Goal: Task Accomplishment & Management: Use online tool/utility

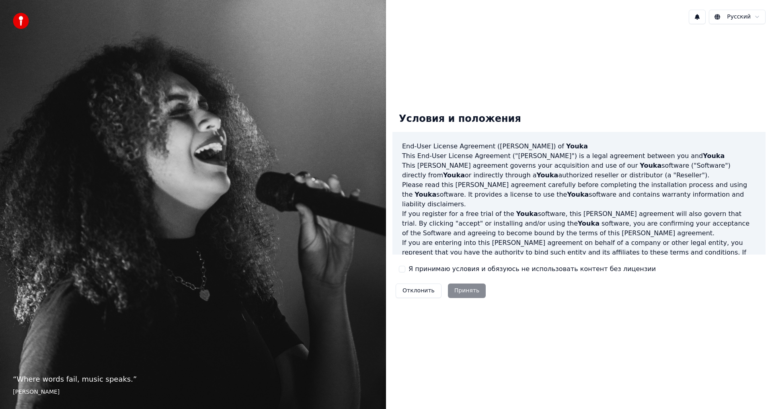
click at [464, 292] on div "Отклонить Принять" at bounding box center [441, 290] width 97 height 21
drag, startPoint x: 402, startPoint y: 271, endPoint x: 409, endPoint y: 273, distance: 7.1
click at [402, 271] on button "Я принимаю условия и обязуюсь не использовать контент без лицензии" at bounding box center [402, 269] width 6 height 6
click at [470, 294] on button "Принять" at bounding box center [467, 291] width 38 height 14
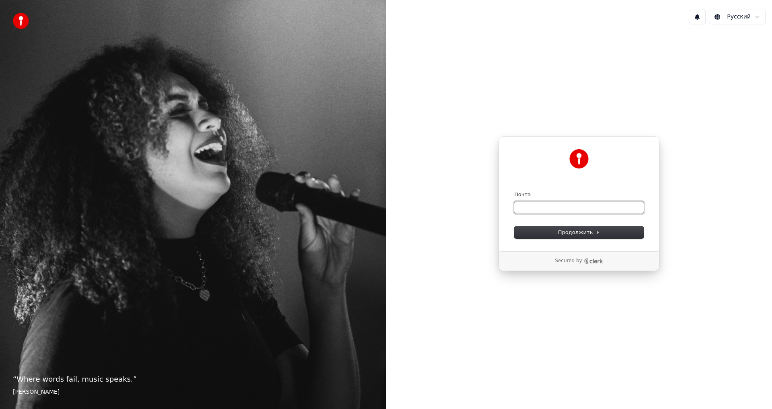
click at [535, 208] on input "Почта" at bounding box center [580, 208] width 130 height 12
click at [575, 228] on button "Продолжить" at bounding box center [580, 233] width 130 height 12
type input "**********"
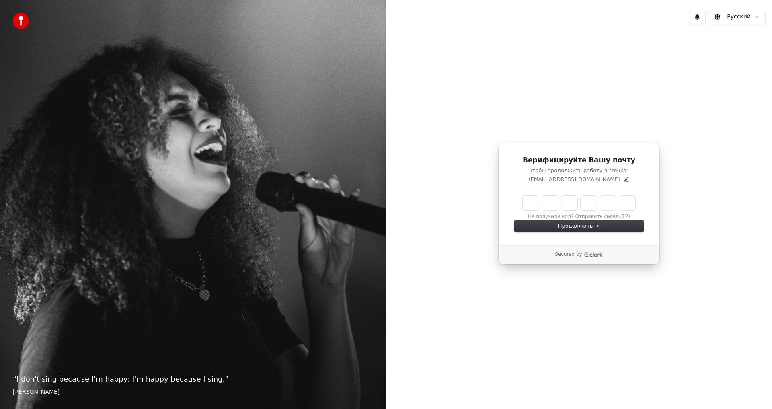
click at [534, 201] on input "Enter verification code" at bounding box center [579, 203] width 113 height 14
paste input "******"
type input "******"
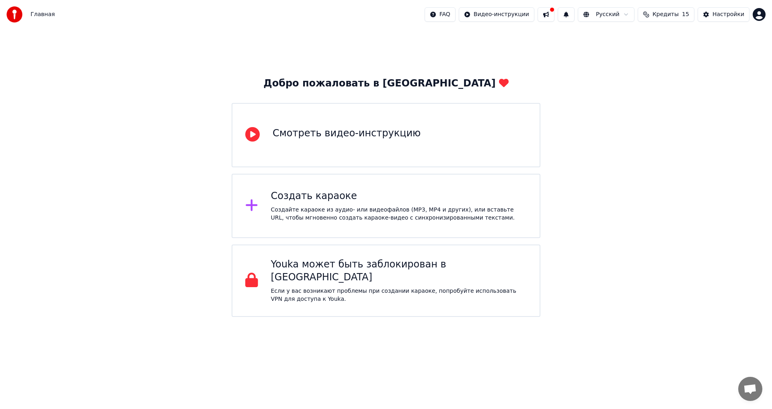
click at [349, 216] on div "Создайте караоке из аудио- или видеофайлов (MP3, MP4 и других), или вставьте UR…" at bounding box center [399, 214] width 256 height 16
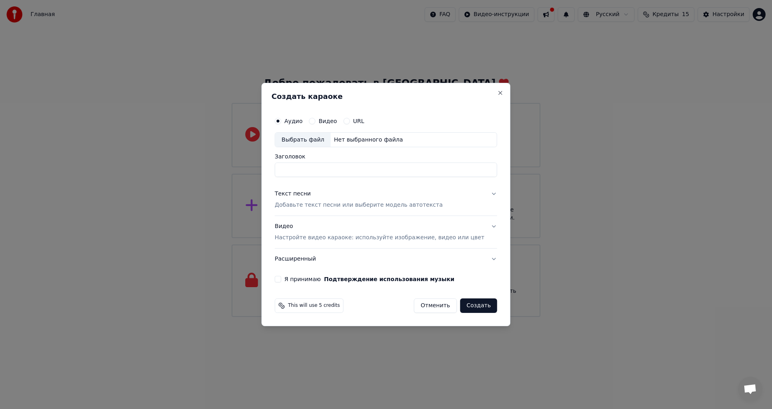
click at [358, 122] on div "URL" at bounding box center [354, 121] width 21 height 6
click at [350, 120] on button "URL" at bounding box center [347, 121] width 6 height 6
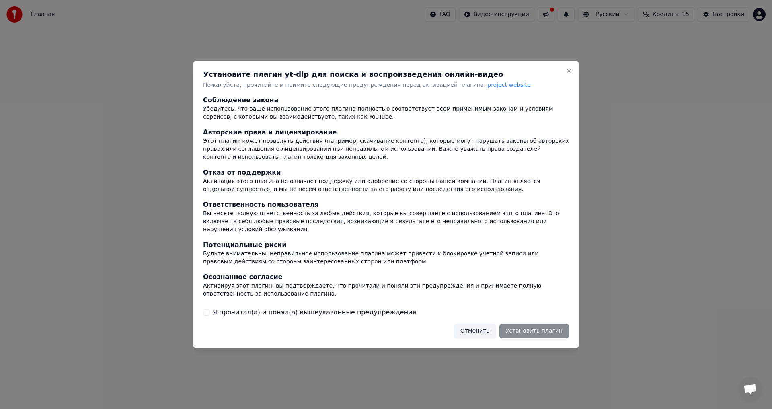
click at [335, 310] on label "Я прочитал(а) и понял(а) вышеуказанные предупреждения" at bounding box center [315, 313] width 204 height 10
click at [210, 310] on button "Я прочитал(а) и понял(а) вышеуказанные предупреждения" at bounding box center [206, 312] width 6 height 6
click at [490, 326] on button "Отменить" at bounding box center [475, 331] width 42 height 14
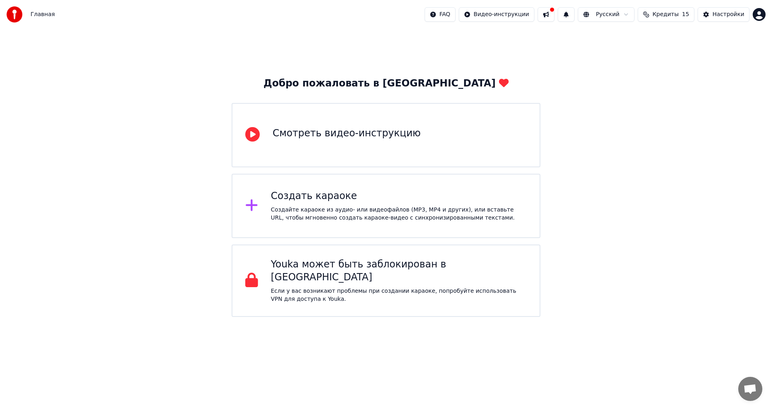
click at [337, 203] on div "Создать караоке Создайте караоке из аудио- или видеофайлов (MP3, MP4 и других),…" at bounding box center [399, 206] width 256 height 32
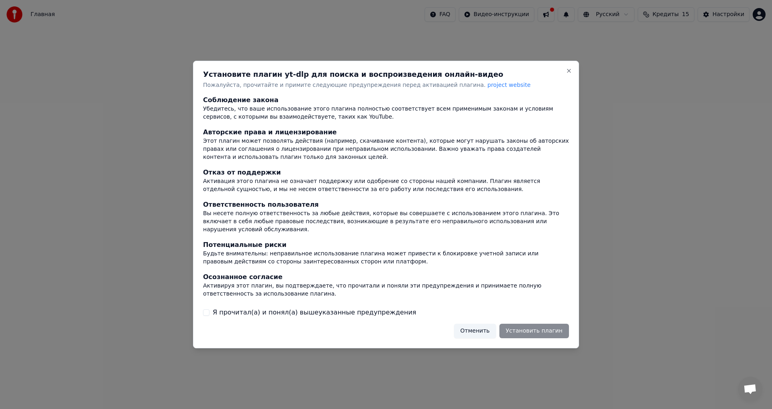
click at [489, 329] on button "Отменить" at bounding box center [475, 331] width 42 height 14
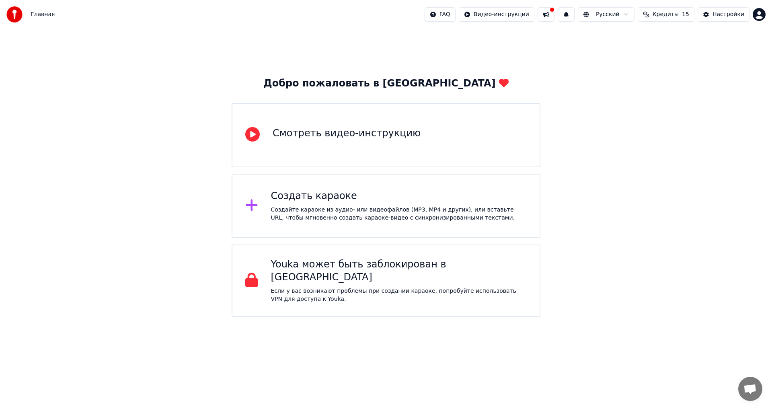
click at [555, 16] on button at bounding box center [546, 14] width 17 height 14
drag, startPoint x: 726, startPoint y: 59, endPoint x: 725, endPoint y: 25, distance: 33.8
click at [726, 56] on div "Добро пожаловать в Youka Смотреть видео-инструкцию Создать караоке Создайте кар…" at bounding box center [386, 173] width 772 height 288
click at [723, 14] on div "Настройки" at bounding box center [729, 14] width 32 height 8
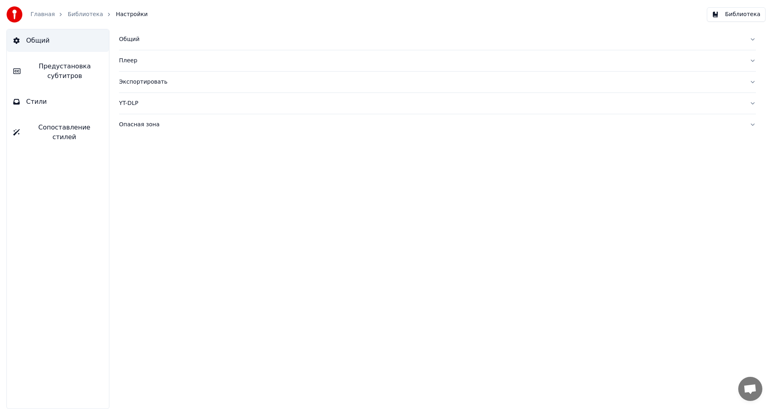
click at [30, 103] on span "Стили" at bounding box center [36, 102] width 21 height 10
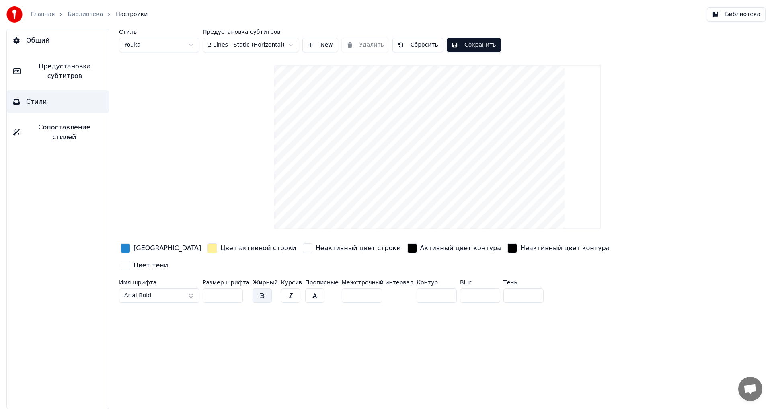
click at [76, 68] on span "Предустановка субтитров" at bounding box center [65, 71] width 76 height 19
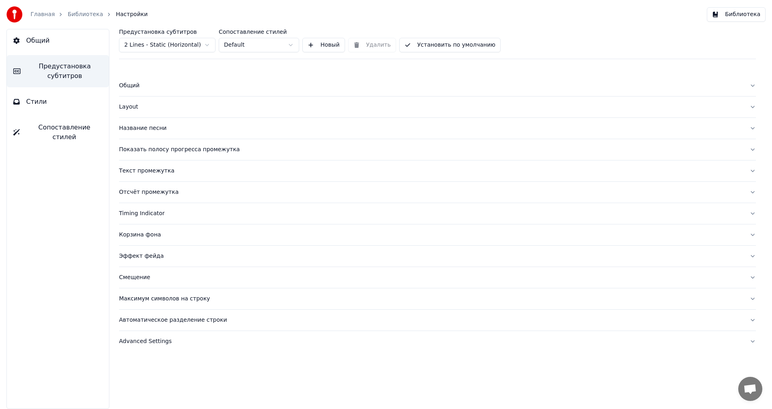
click at [72, 111] on button "Стили" at bounding box center [58, 102] width 102 height 23
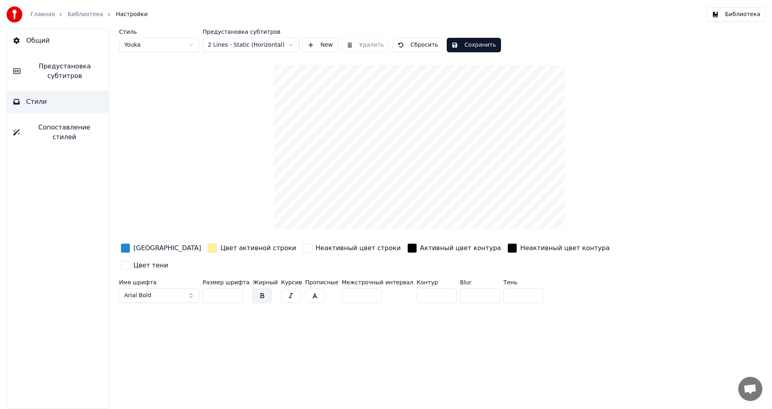
click at [127, 249] on div "button" at bounding box center [126, 248] width 10 height 10
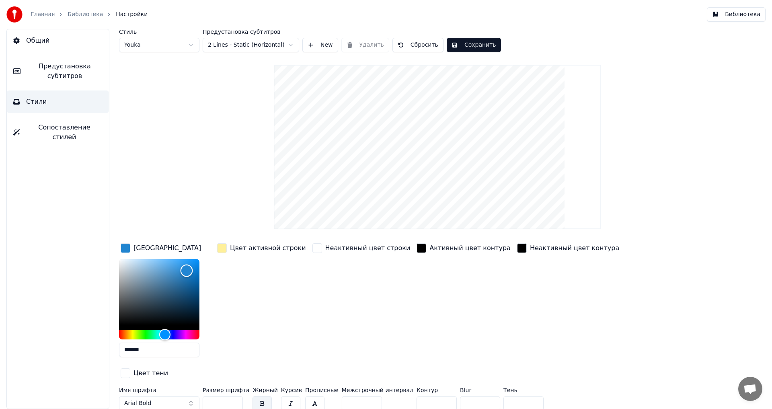
click at [97, 249] on div "Общий Предустановка субтитров Стили Сопоставление стилей Стиль Youka Предустано…" at bounding box center [386, 219] width 772 height 380
click at [89, 246] on div "Общий Предустановка субтитров Стили Сопоставление стилей" at bounding box center [57, 219] width 103 height 380
click at [144, 335] on div "Hue" at bounding box center [159, 335] width 80 height 10
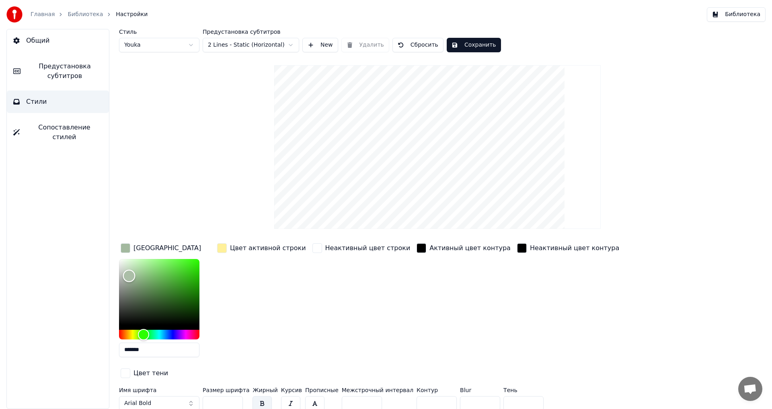
type input "*******"
drag, startPoint x: 128, startPoint y: 273, endPoint x: 84, endPoint y: 234, distance: 58.4
click at [89, 237] on div "Общий Предустановка субтитров Стили Сопоставление стилей Стиль Youka Предустано…" at bounding box center [386, 219] width 772 height 380
click at [79, 234] on div "Общий Предустановка субтитров Стили Сопоставление стилей" at bounding box center [57, 219] width 103 height 380
click at [215, 246] on div "Цвет заливки ******* Цвет активной строки Неактивный цвет строки Активный цвет …" at bounding box center [389, 311] width 541 height 139
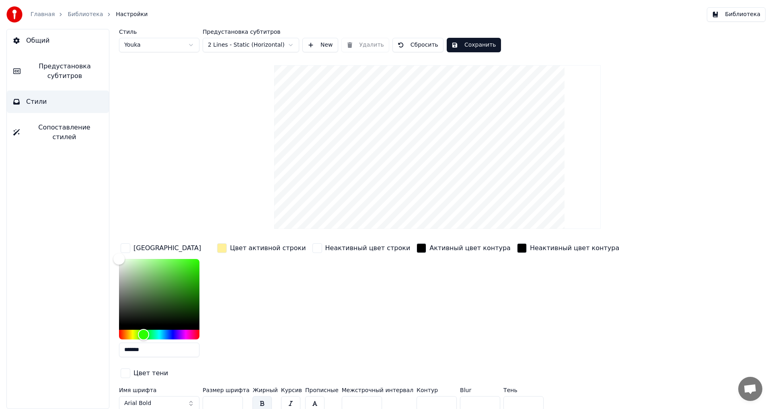
click at [224, 249] on div "button" at bounding box center [222, 248] width 10 height 10
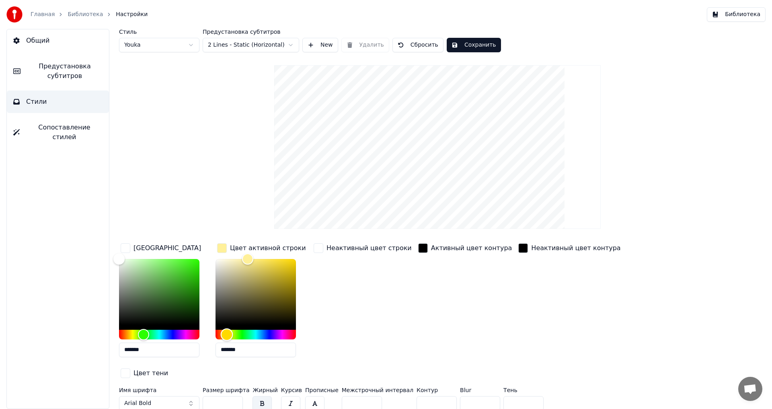
type input "*******"
click at [240, 333] on div "Hue" at bounding box center [256, 335] width 80 height 10
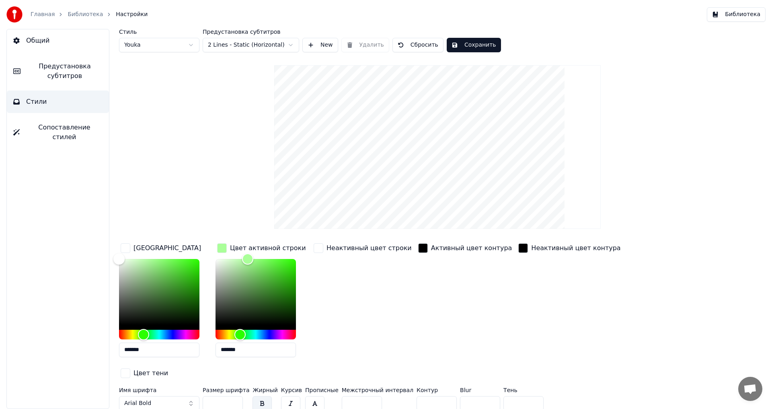
click at [470, 47] on button "Сохранить" at bounding box center [474, 45] width 54 height 14
click at [322, 249] on div "button" at bounding box center [319, 248] width 10 height 10
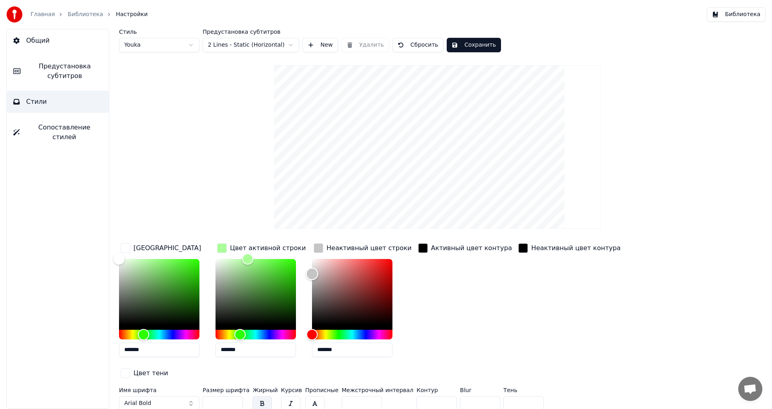
type input "*******"
drag, startPoint x: 314, startPoint y: 274, endPoint x: 307, endPoint y: 273, distance: 7.3
click at [312, 273] on div "Color" at bounding box center [352, 292] width 80 height 66
click at [470, 44] on button "Сохранить" at bounding box center [474, 45] width 54 height 14
click at [44, 125] on span "Сопоставление стилей" at bounding box center [64, 132] width 76 height 19
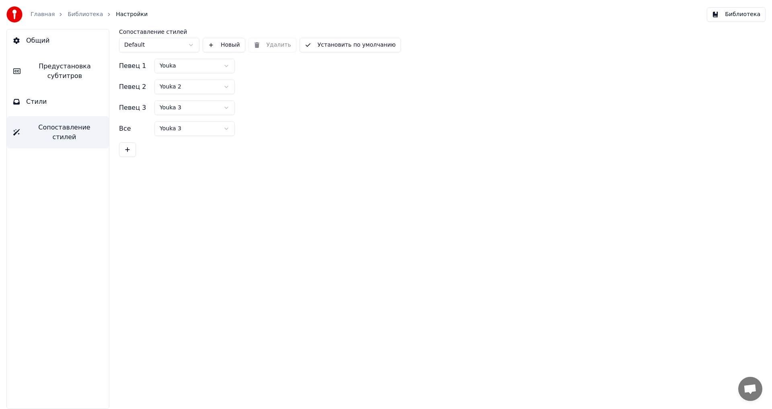
click at [58, 76] on span "Предустановка субтитров" at bounding box center [65, 71] width 76 height 19
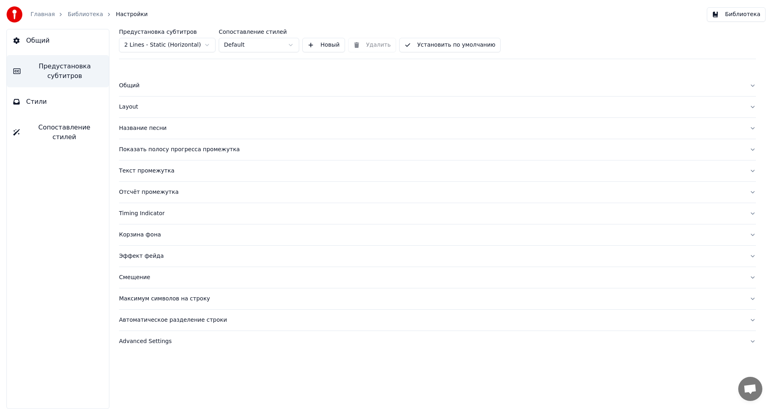
click at [55, 42] on button "Общий" at bounding box center [58, 40] width 102 height 23
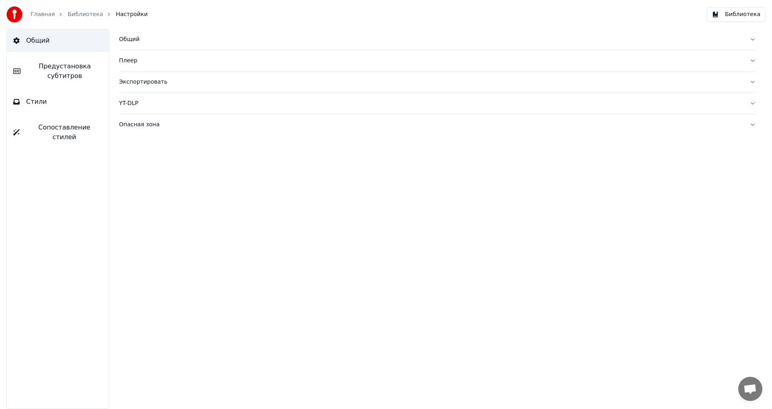
click at [130, 39] on div "Общий" at bounding box center [431, 39] width 624 height 8
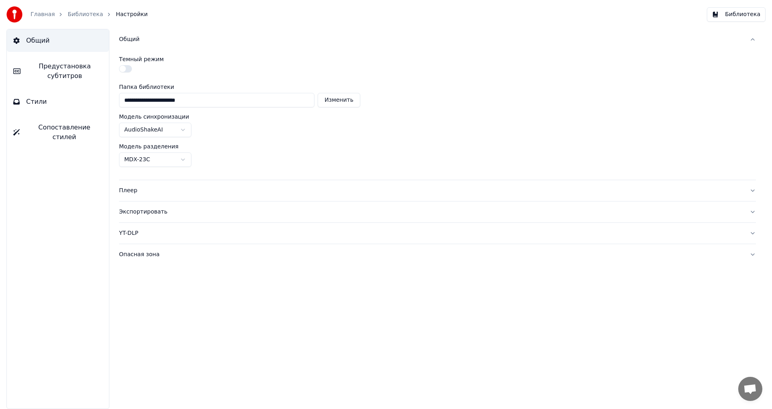
click at [186, 161] on html "**********" at bounding box center [386, 204] width 772 height 409
click at [187, 126] on html "**********" at bounding box center [386, 204] width 772 height 409
click at [226, 125] on html "**********" at bounding box center [386, 204] width 772 height 409
click at [132, 189] on div "Плеер" at bounding box center [431, 191] width 624 height 8
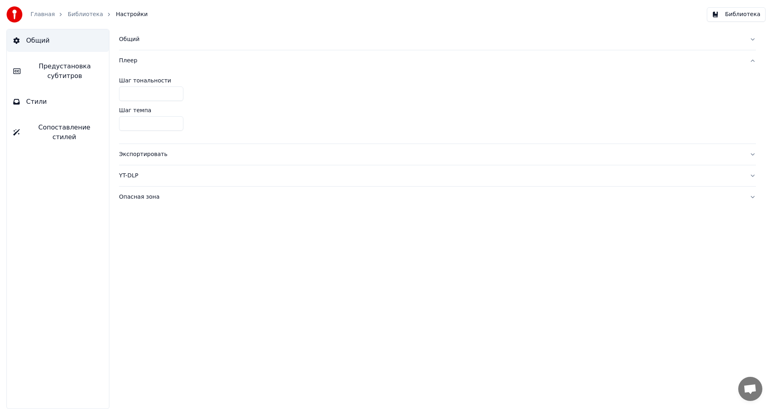
click at [139, 157] on div "Экспортировать" at bounding box center [431, 154] width 624 height 8
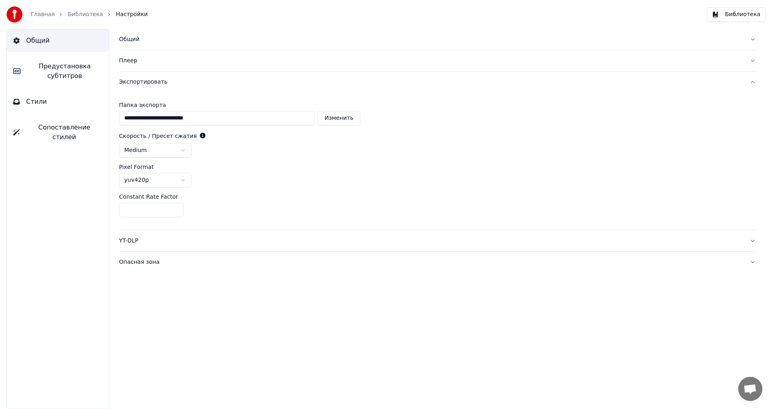
click at [735, 16] on button "Библиотека" at bounding box center [736, 14] width 59 height 14
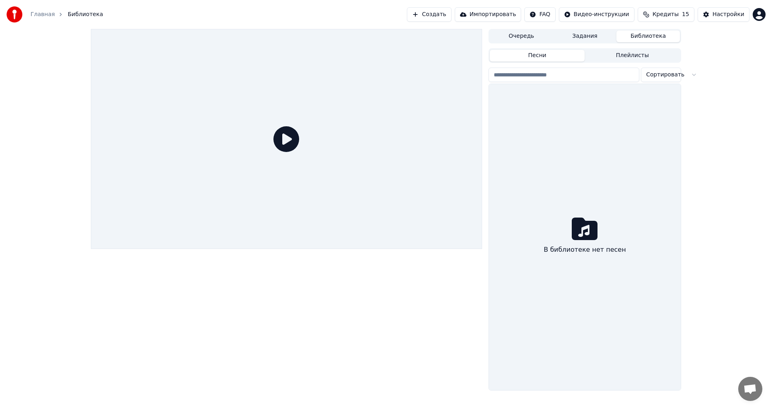
click at [445, 13] on button "Создать" at bounding box center [429, 14] width 44 height 14
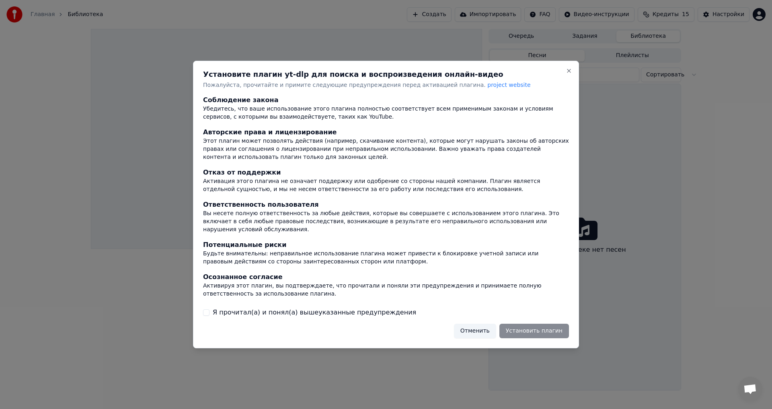
click at [311, 308] on label "Я прочитал(а) и понял(а) вышеуказанные предупреждения" at bounding box center [315, 313] width 204 height 10
click at [210, 309] on button "Я прочитал(а) и понял(а) вышеуказанные предупреждения" at bounding box center [206, 312] width 6 height 6
click at [531, 324] on button "Установить плагин" at bounding box center [535, 331] width 70 height 14
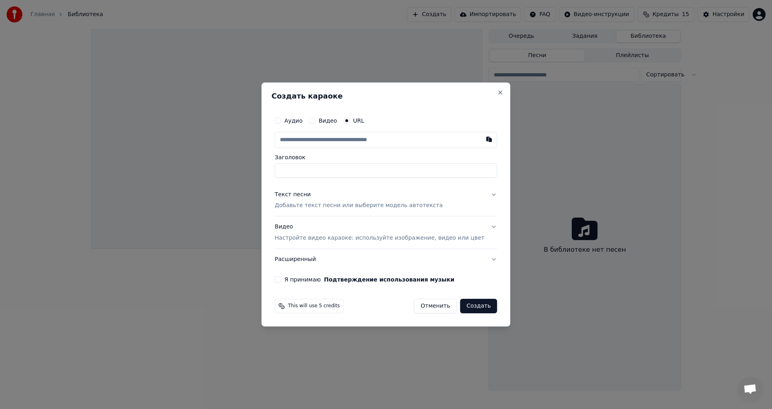
paste input "**********"
type input "**********"
click at [348, 207] on p "Добавьте текст песни или выберите модель автотекста" at bounding box center [359, 206] width 168 height 8
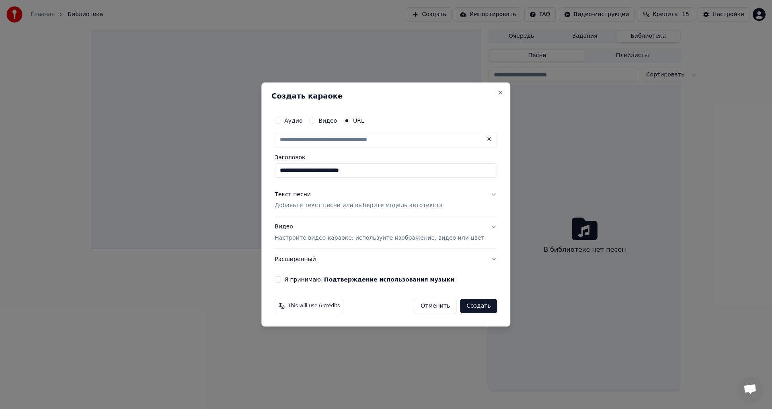
type input "**********"
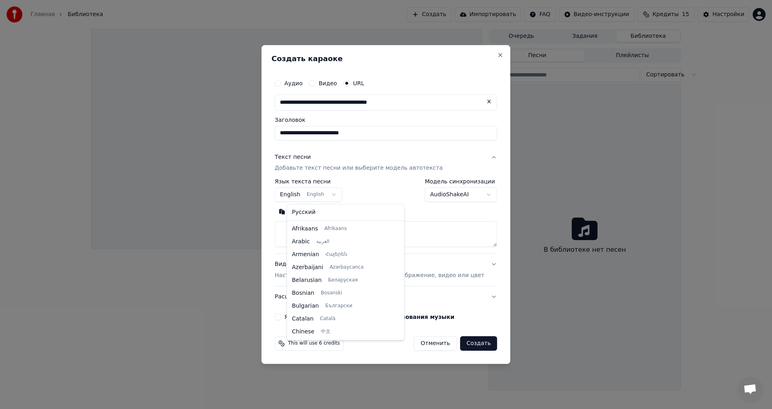
click at [342, 195] on body "**********" at bounding box center [386, 204] width 772 height 409
select select "**"
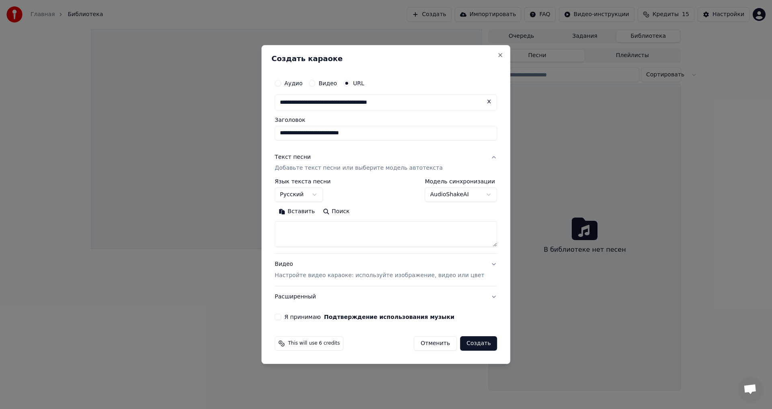
click at [480, 193] on body "**********" at bounding box center [386, 204] width 772 height 409
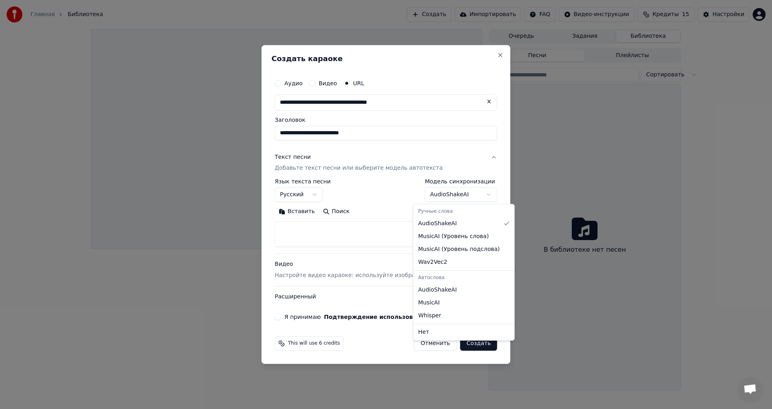
click at [480, 192] on body "**********" at bounding box center [386, 204] width 772 height 409
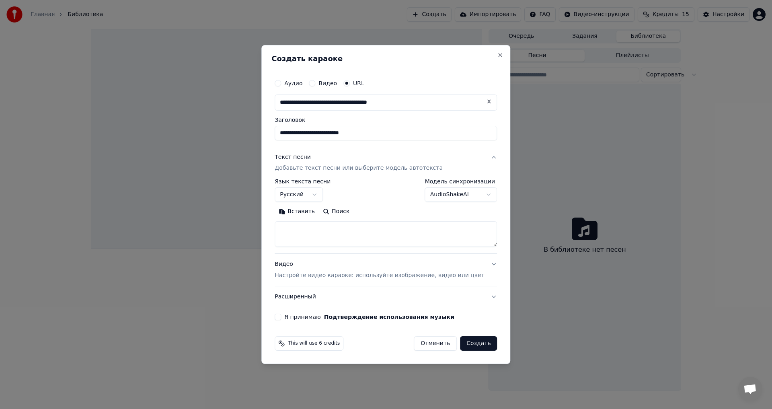
click at [316, 319] on label "Я принимаю Подтверждение использования музыки" at bounding box center [369, 317] width 170 height 6
click at [281, 319] on button "Я принимаю Подтверждение использования музыки" at bounding box center [278, 317] width 6 height 6
click at [465, 193] on body "**********" at bounding box center [386, 204] width 772 height 409
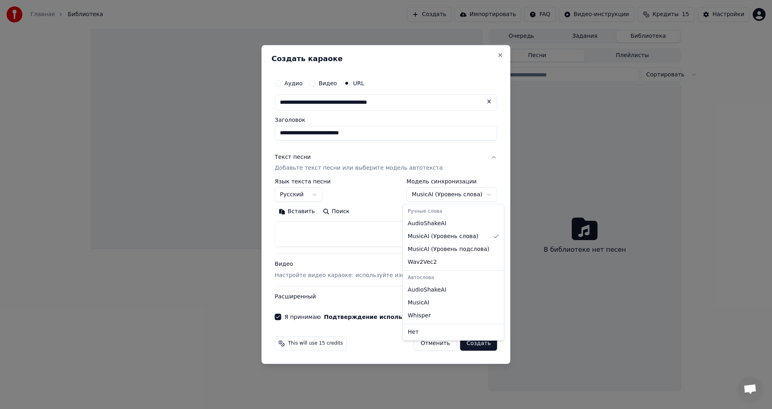
click at [467, 196] on body "**********" at bounding box center [386, 204] width 772 height 409
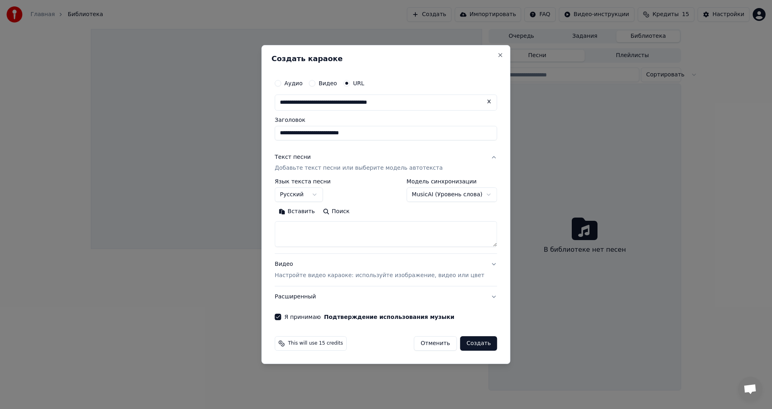
click at [466, 198] on body "**********" at bounding box center [386, 204] width 772 height 409
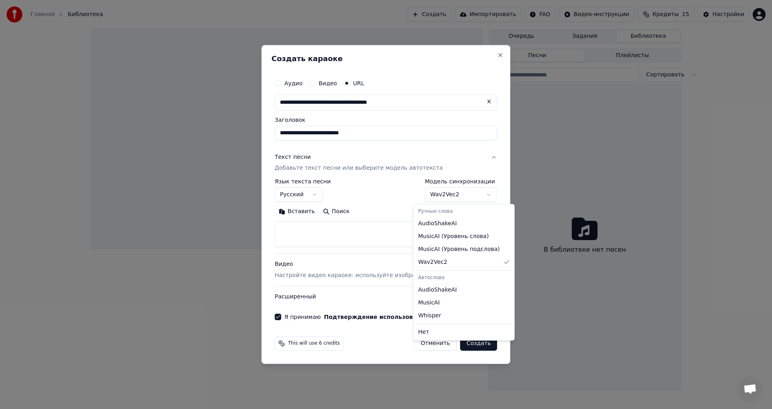
click at [459, 194] on body "**********" at bounding box center [386, 204] width 772 height 409
select select "**********"
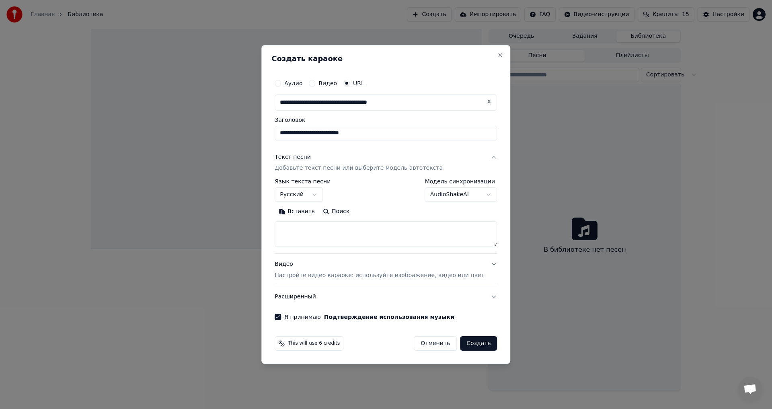
click at [470, 343] on button "Создать" at bounding box center [478, 343] width 37 height 14
select select "**"
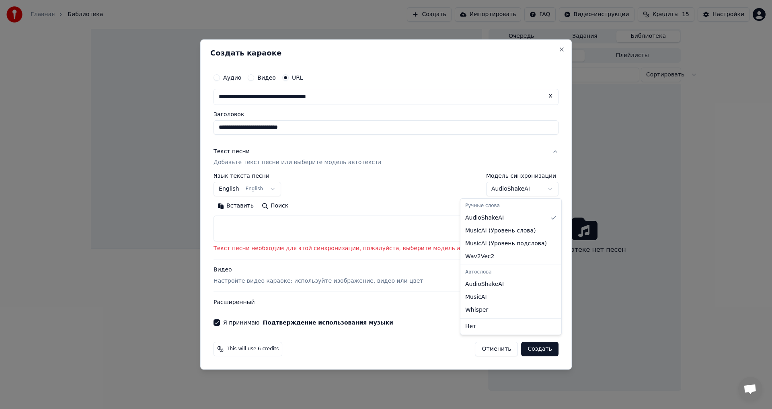
click at [517, 191] on body "**********" at bounding box center [386, 204] width 772 height 409
select select "**********"
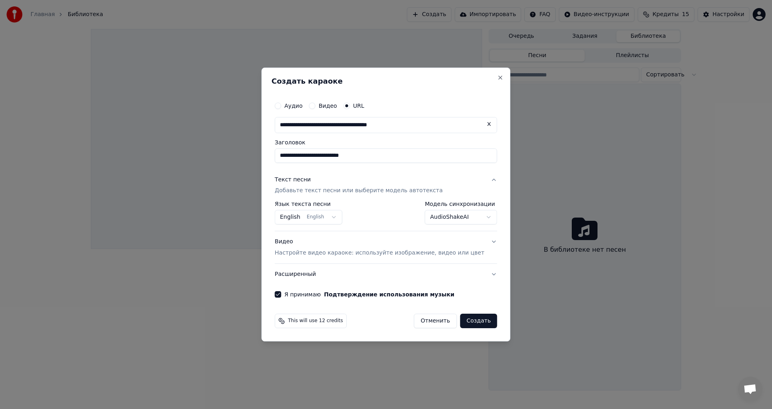
click at [387, 159] on input "**********" at bounding box center [386, 155] width 222 height 14
type input "**********"
click at [464, 216] on body "**********" at bounding box center [386, 204] width 772 height 409
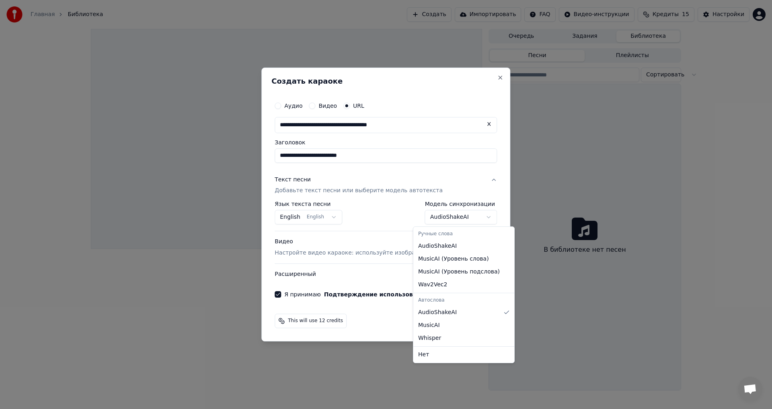
select select "**********"
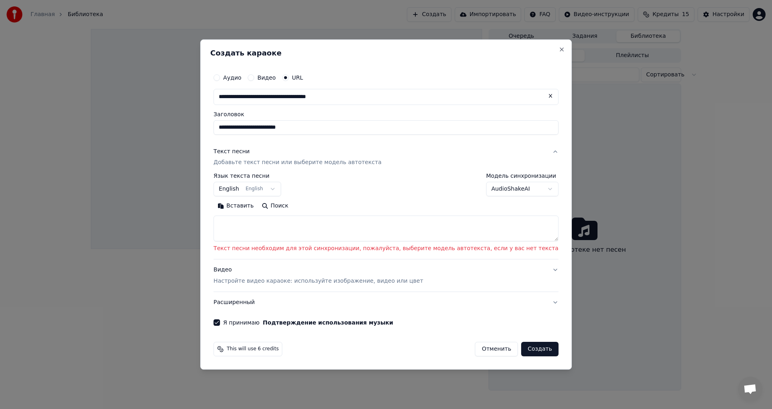
click at [279, 226] on textarea at bounding box center [386, 229] width 345 height 26
paste textarea "**********"
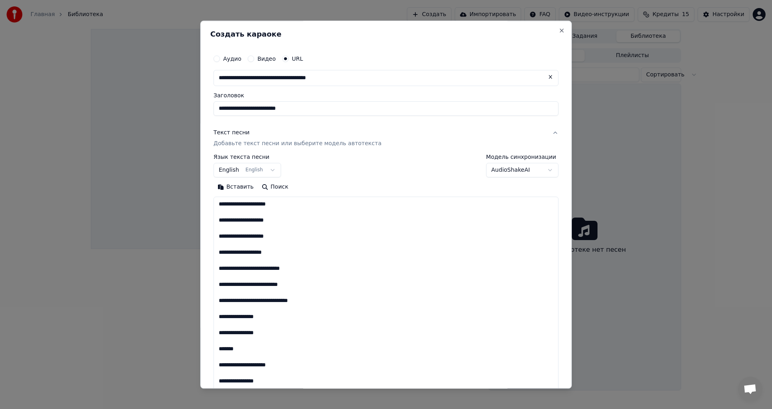
scroll to position [533, 0]
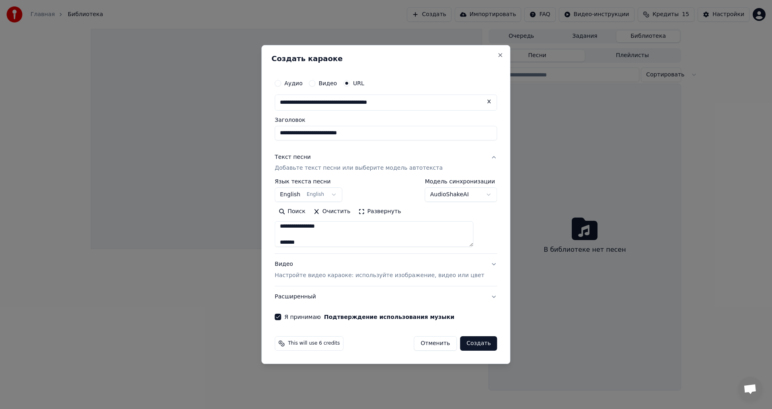
type textarea "**********"
click at [479, 297] on button "Расширенный" at bounding box center [386, 296] width 222 height 21
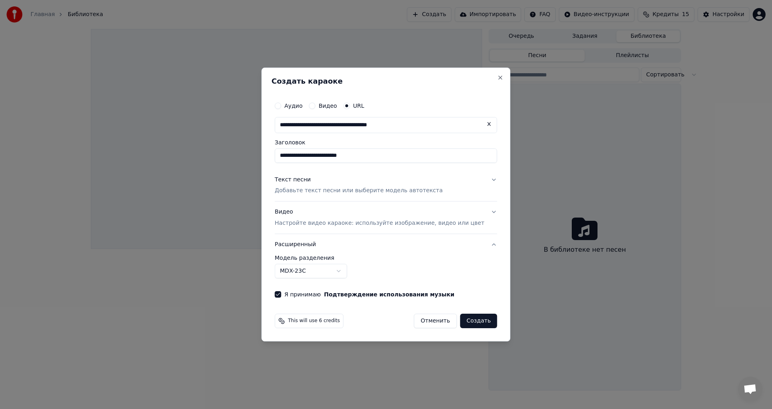
click at [470, 324] on button "Создать" at bounding box center [478, 321] width 37 height 14
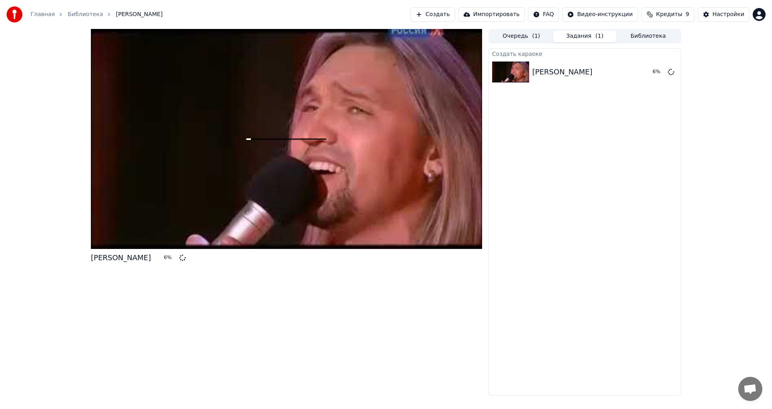
click at [674, 13] on span "Кредиты" at bounding box center [670, 14] width 26 height 8
click at [731, 127] on div "[PERSON_NAME] 7 % Очередь ( 1 ) Задания ( 1 ) Библиотека Создать караоке [PERSO…" at bounding box center [386, 212] width 772 height 367
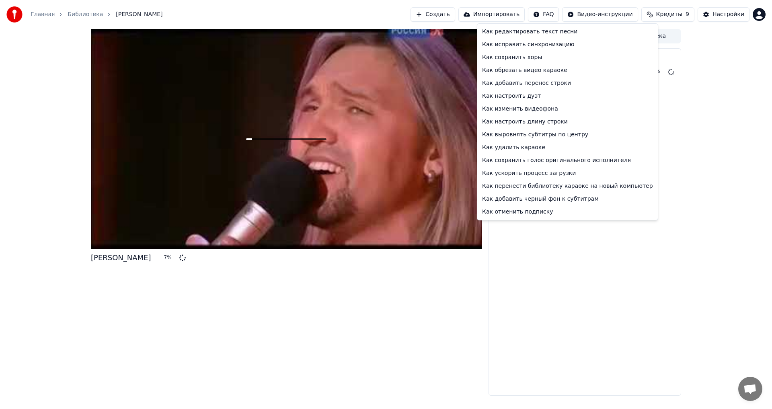
click at [558, 13] on html "Главная Библиотека [PERSON_NAME] Импортировать FAQ Видео-инструкции Кредиты 9 Н…" at bounding box center [386, 204] width 772 height 409
click at [733, 61] on html "Главная Библиотека [PERSON_NAME] Импортировать FAQ Видео-инструкции Кредиты 9 Н…" at bounding box center [386, 204] width 772 height 409
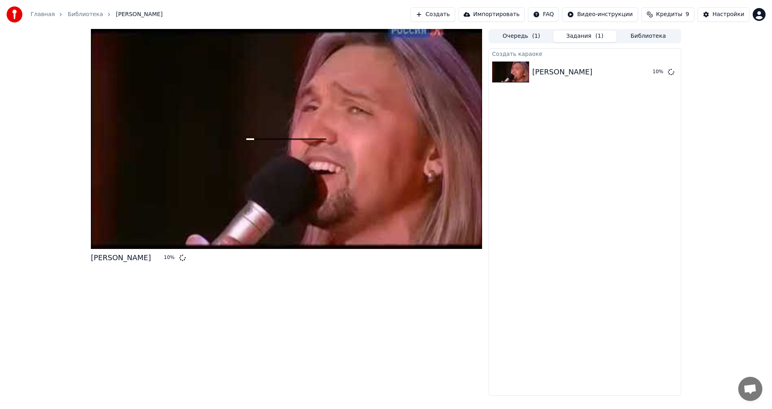
click at [762, 12] on html "Главная Библиотека [PERSON_NAME] Импортировать FAQ Видео-инструкции Кредиты 9 Н…" at bounding box center [386, 204] width 772 height 409
click at [725, 138] on html "Главная Библиотека [PERSON_NAME] Импортировать FAQ Видео-инструкции Кредиты 9 Н…" at bounding box center [386, 204] width 772 height 409
click at [763, 16] on html "Главная Библиотека [PERSON_NAME] Импортировать FAQ Видео-инструкции Кредиты 9 Н…" at bounding box center [386, 204] width 772 height 409
click at [732, 136] on html "Главная Библиотека [PERSON_NAME] Импортировать FAQ Видео-инструкции Кредиты 9 Н…" at bounding box center [386, 204] width 772 height 409
click at [728, 16] on div "Настройки" at bounding box center [729, 14] width 32 height 8
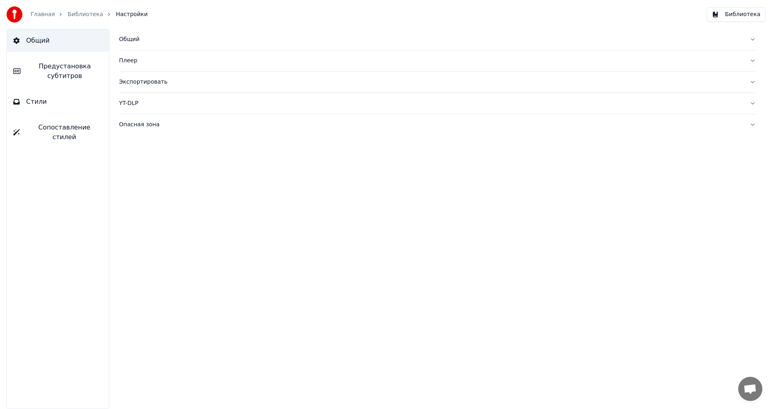
click at [126, 61] on div "Плеер" at bounding box center [431, 61] width 624 height 8
click at [137, 41] on div "Общий" at bounding box center [431, 39] width 624 height 8
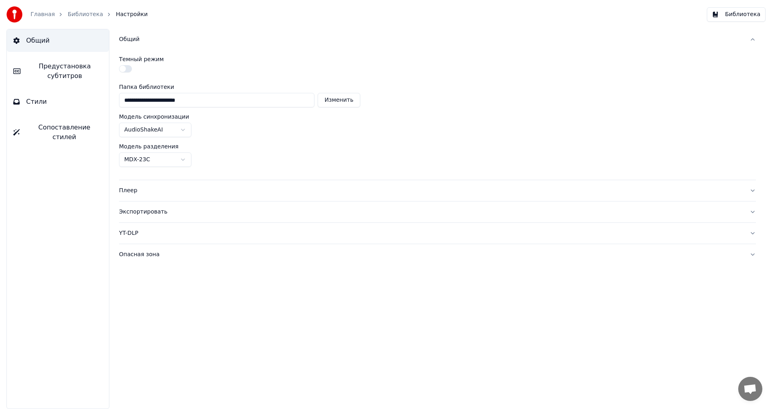
click at [81, 15] on link "Библиотека" at bounding box center [85, 14] width 35 height 8
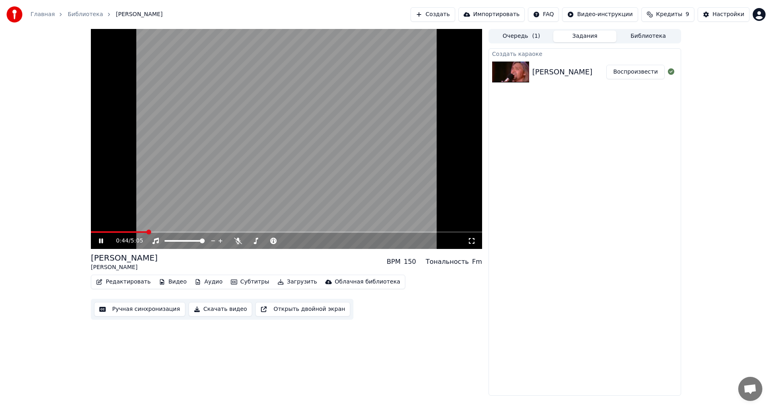
click at [148, 232] on span at bounding box center [286, 232] width 391 height 2
click at [170, 231] on video at bounding box center [286, 139] width 391 height 220
click at [186, 232] on span at bounding box center [286, 232] width 391 height 2
click at [199, 202] on video at bounding box center [286, 139] width 391 height 220
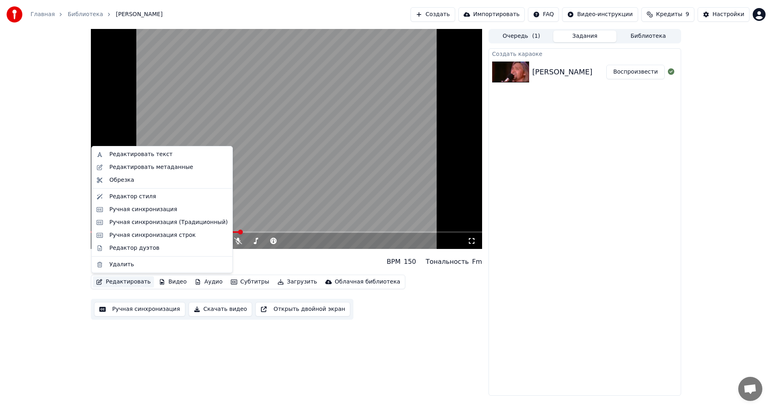
click at [132, 282] on button "Редактировать" at bounding box center [123, 281] width 61 height 11
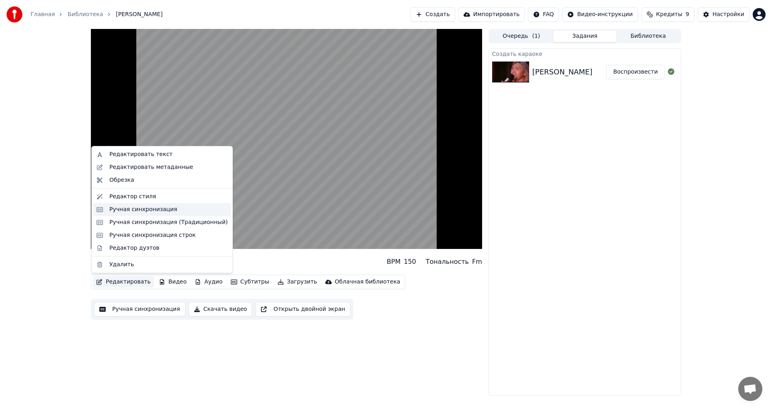
click at [154, 209] on div "Ручная синхронизация" at bounding box center [143, 210] width 68 height 8
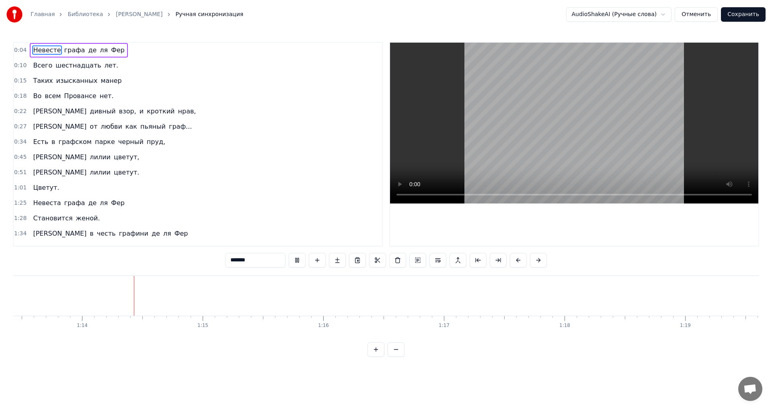
scroll to position [0, 8873]
click at [18, 51] on span "0:04" at bounding box center [20, 50] width 12 height 8
click at [19, 51] on span "0:04" at bounding box center [20, 50] width 12 height 8
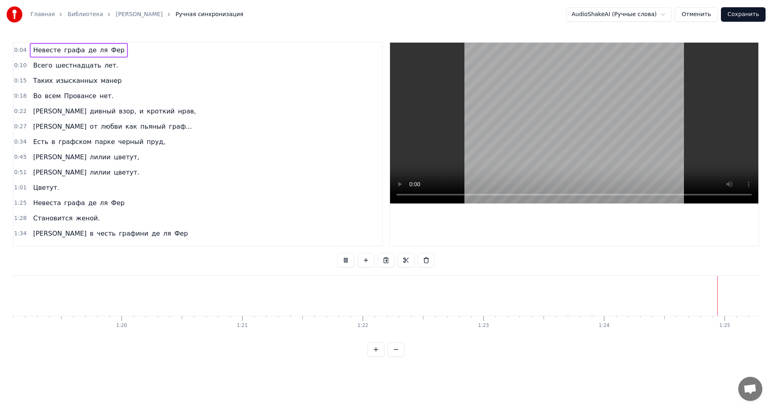
scroll to position [0, 9567]
click at [704, 16] on button "Отменить" at bounding box center [696, 14] width 43 height 14
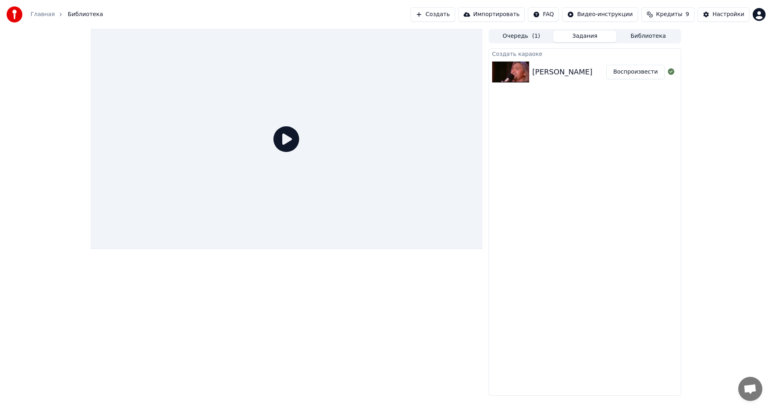
click at [566, 69] on div "[PERSON_NAME]" at bounding box center [563, 71] width 60 height 11
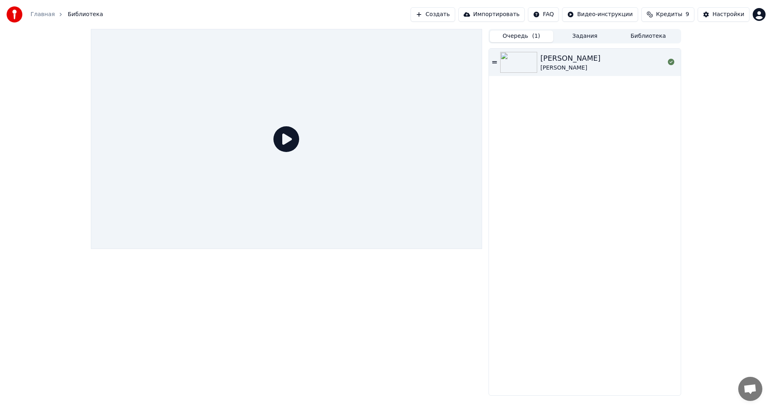
click at [529, 37] on button "Очередь ( 1 )" at bounding box center [522, 37] width 64 height 12
click at [563, 64] on div "[PERSON_NAME]" at bounding box center [571, 68] width 60 height 8
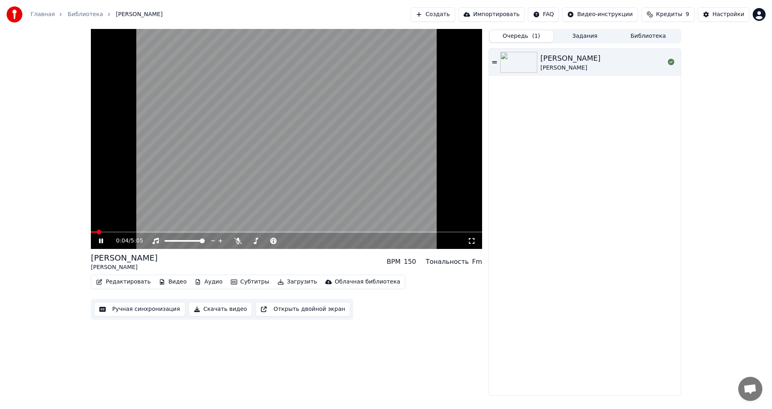
click at [257, 231] on video at bounding box center [286, 139] width 391 height 220
click at [257, 233] on span at bounding box center [286, 232] width 391 height 2
click at [278, 178] on video at bounding box center [286, 139] width 391 height 220
click at [237, 189] on video at bounding box center [286, 139] width 391 height 220
click at [157, 310] on button "Ручная синхронизация" at bounding box center [139, 309] width 91 height 14
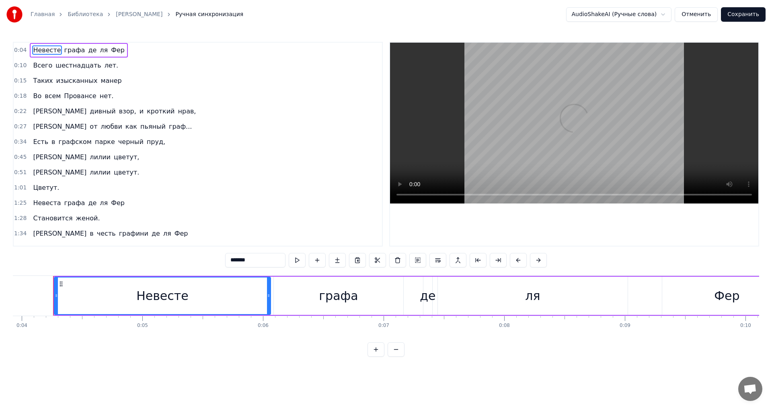
scroll to position [0, 474]
drag, startPoint x: 229, startPoint y: 294, endPoint x: 322, endPoint y: 294, distance: 93.7
click at [336, 292] on div "Невесте графа [PERSON_NAME]" at bounding box center [424, 296] width 740 height 40
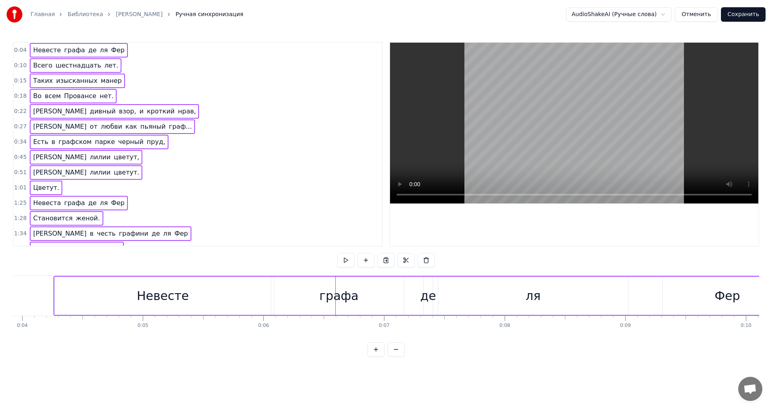
click at [309, 256] on div "0:04 Невесте графа де ля Фер 0:10 Всего шестнадцать лет. 0:15 Таких изысканных …" at bounding box center [386, 199] width 747 height 315
click at [486, 259] on div "0:04 Невесте графа де ля Фер 0:10 Всего шестнадцать лет. 0:15 Таких изысканных …" at bounding box center [386, 199] width 747 height 315
click at [673, 11] on html "Главная Библиотека [PERSON_NAME] Ручная синхронизация AudioShakeAI (Ручные слов…" at bounding box center [386, 185] width 772 height 370
click at [414, 16] on html "Главная Библиотека [PERSON_NAME] Ручная синхронизация AudioShakeAI (Ручные слов…" at bounding box center [386, 185] width 772 height 370
drag, startPoint x: 55, startPoint y: 50, endPoint x: 49, endPoint y: 235, distance: 185.6
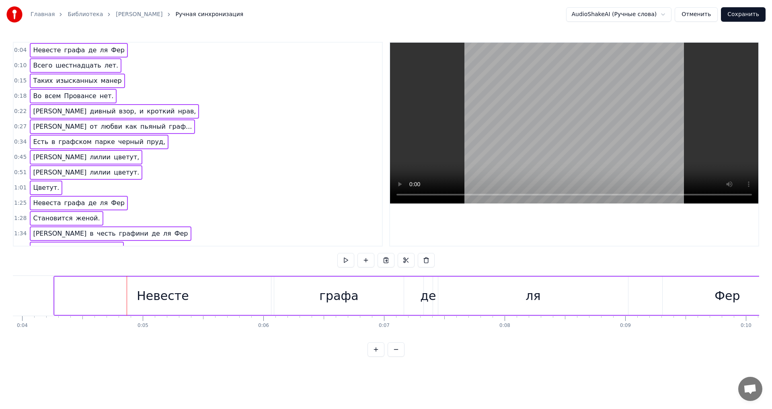
click at [60, 235] on div "0:04 Невесте графа де ля Фер 0:10 Всего шестнадцать лет. 0:15 Таких изысканных …" at bounding box center [198, 144] width 370 height 205
click at [32, 233] on span "[PERSON_NAME]" at bounding box center [59, 233] width 55 height 9
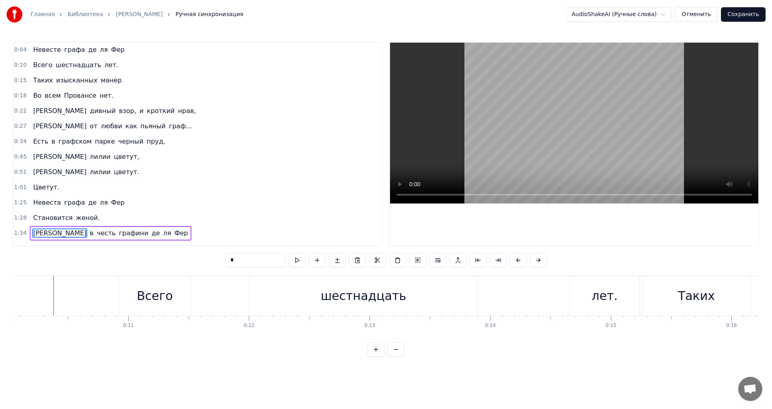
scroll to position [0, 0]
click at [23, 51] on span "0:04" at bounding box center [20, 50] width 12 height 8
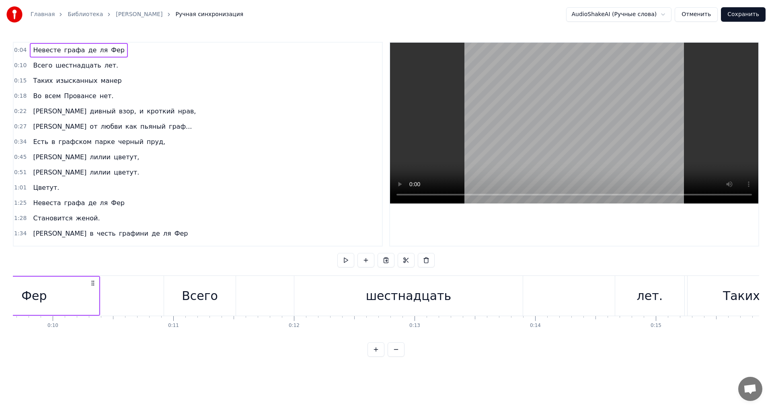
click at [23, 51] on span "0:04" at bounding box center [20, 50] width 12 height 8
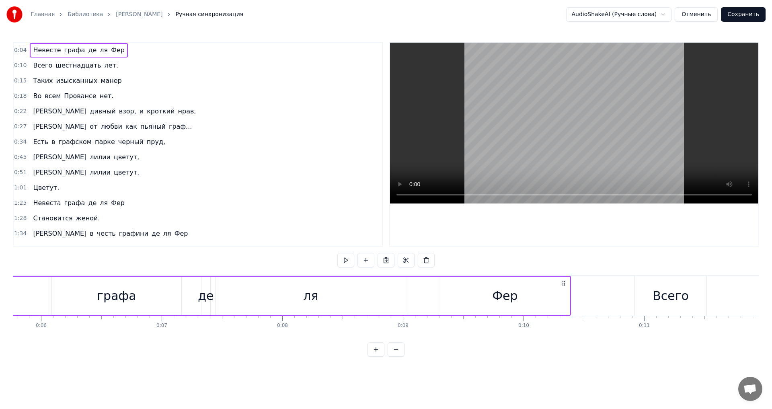
click at [23, 51] on span "0:04" at bounding box center [20, 50] width 12 height 8
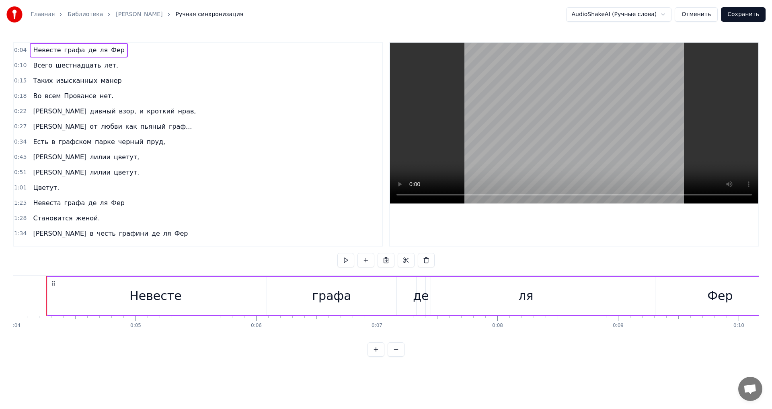
click at [23, 51] on span "0:04" at bounding box center [20, 50] width 12 height 8
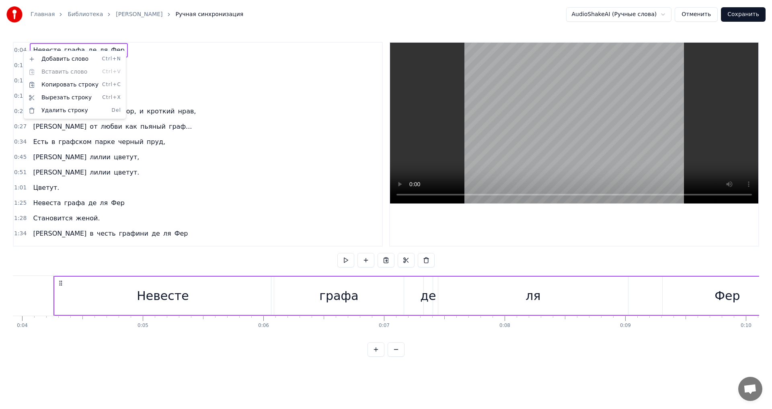
click at [60, 283] on html "Главная Библиотека [PERSON_NAME] Ручная синхронизация AudioShakeAI (Ручные слов…" at bounding box center [386, 185] width 772 height 370
drag, startPoint x: 60, startPoint y: 283, endPoint x: 391, endPoint y: 332, distance: 335.5
click at [433, 297] on html "Главная Библиотека [PERSON_NAME] Ручная синхронизация AudioShakeAI (Ручные слов…" at bounding box center [386, 185] width 772 height 370
click at [394, 357] on button at bounding box center [396, 349] width 17 height 14
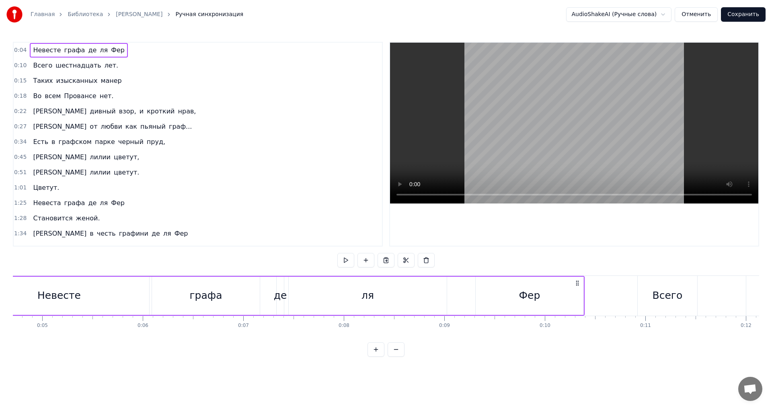
click at [393, 357] on button at bounding box center [396, 349] width 17 height 14
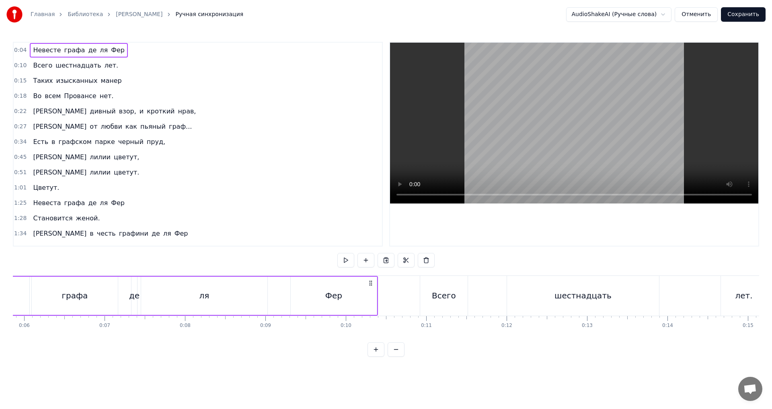
click at [394, 357] on button at bounding box center [396, 349] width 17 height 14
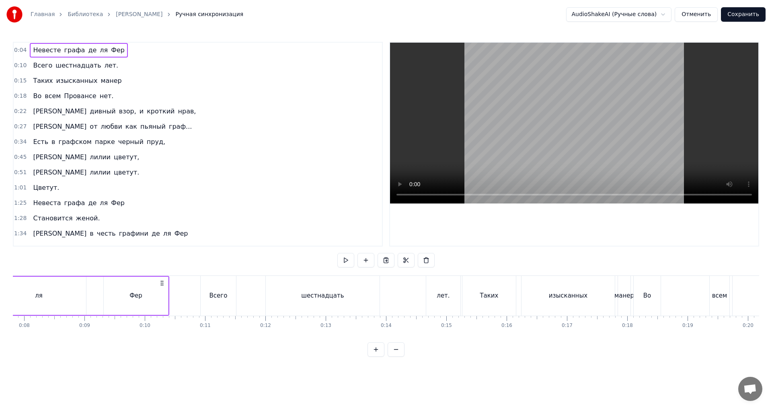
click at [394, 357] on button at bounding box center [396, 349] width 17 height 14
click at [394, 357] on div at bounding box center [386, 349] width 37 height 14
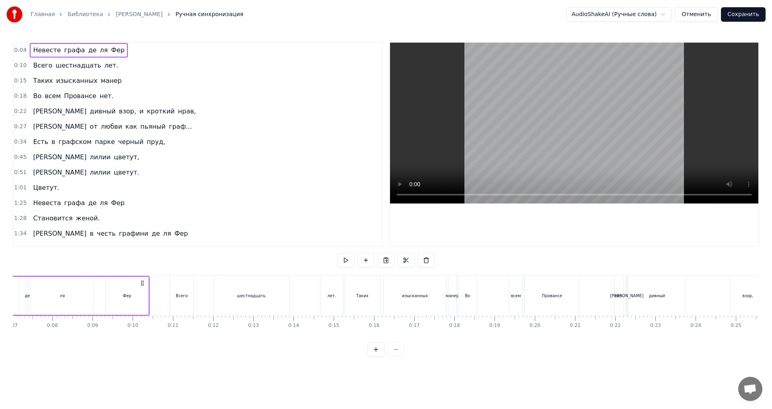
click at [394, 357] on div at bounding box center [386, 349] width 37 height 14
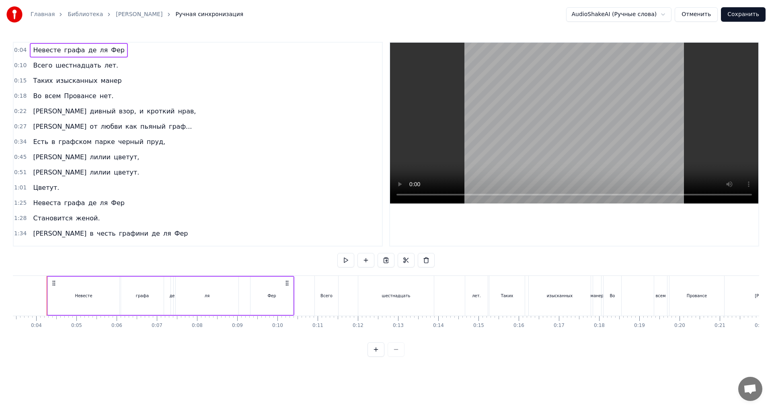
click at [394, 357] on div at bounding box center [386, 349] width 37 height 14
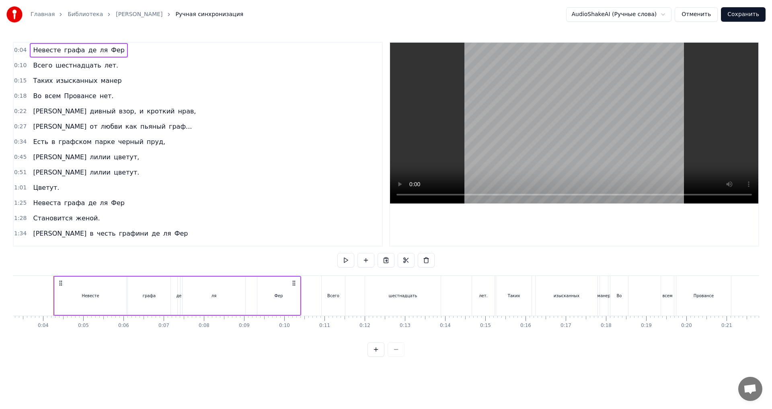
click at [394, 357] on div at bounding box center [386, 349] width 37 height 14
drag, startPoint x: 395, startPoint y: 358, endPoint x: 220, endPoint y: 317, distance: 179.6
click at [395, 357] on div at bounding box center [386, 349] width 37 height 14
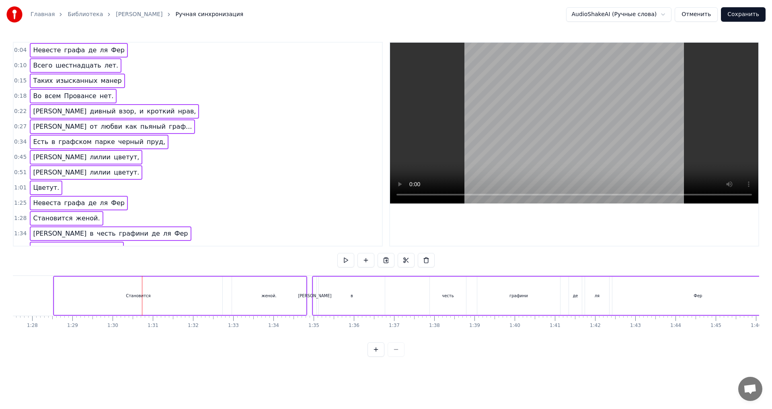
scroll to position [0, 3610]
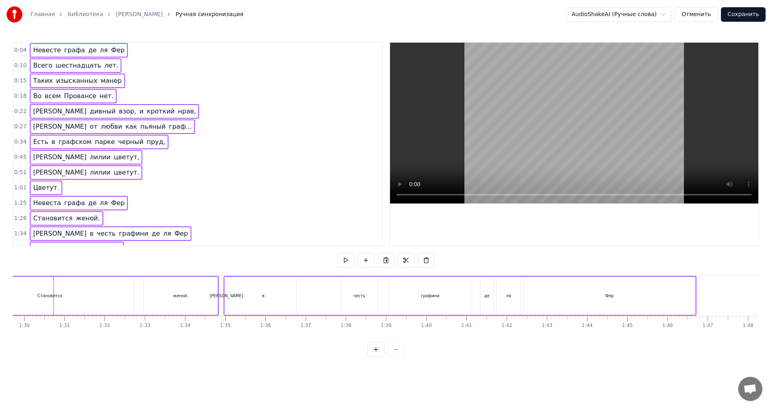
click at [700, 11] on button "Отменить" at bounding box center [696, 14] width 43 height 14
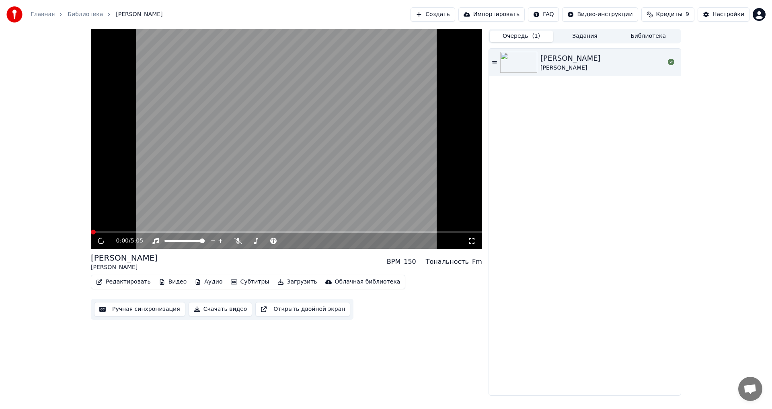
click at [190, 362] on div "0:00 / 5:05 Баллада Атоса [PERSON_NAME] BPM 150 Тональность Fm Редактировать Ви…" at bounding box center [286, 212] width 391 height 367
click at [210, 352] on div "0:00 / 5:05 Баллада Атоса [PERSON_NAME] BPM 150 Тональность Fm Редактировать Ви…" at bounding box center [286, 212] width 391 height 367
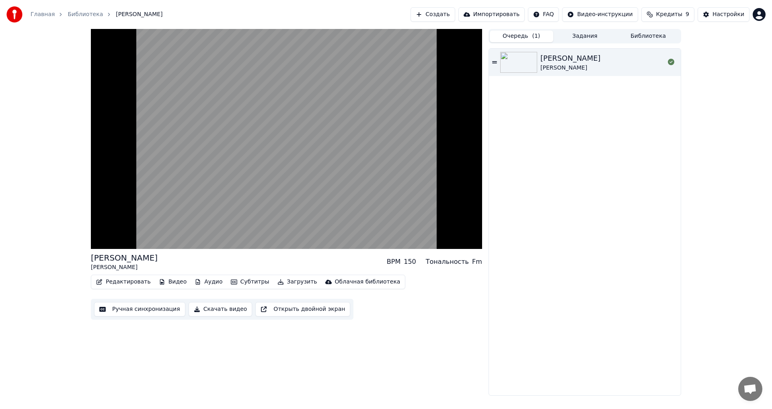
click at [183, 342] on div "Баллада Атоса [PERSON_NAME] BPM 150 Тональность Fm Редактировать Видео Аудио Су…" at bounding box center [286, 212] width 391 height 367
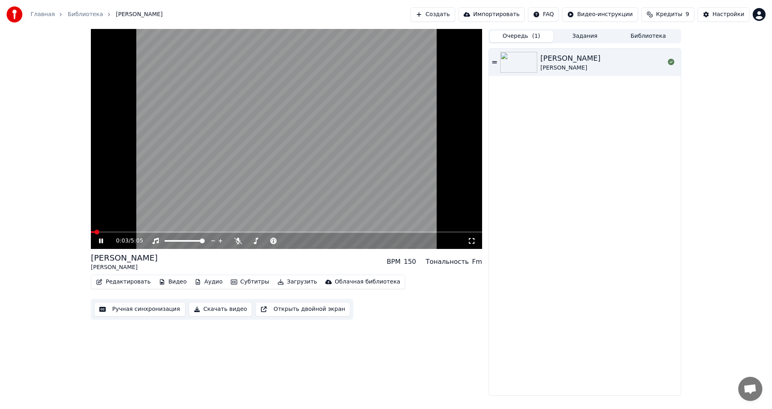
click at [254, 159] on video at bounding box center [286, 139] width 391 height 220
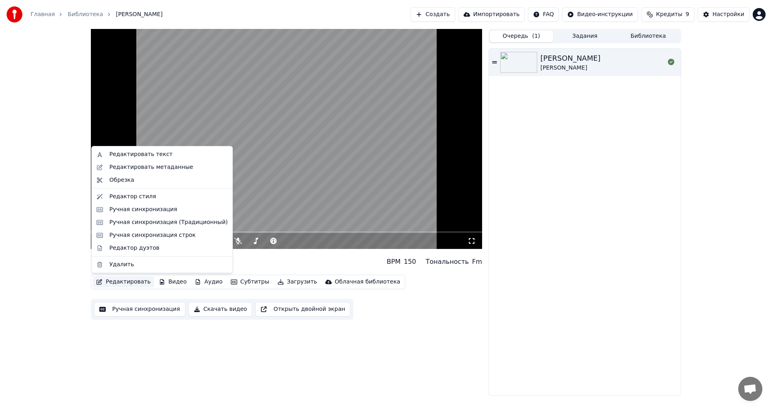
click at [137, 283] on button "Редактировать" at bounding box center [123, 281] width 61 height 11
drag, startPoint x: 132, startPoint y: 209, endPoint x: 129, endPoint y: 223, distance: 14.1
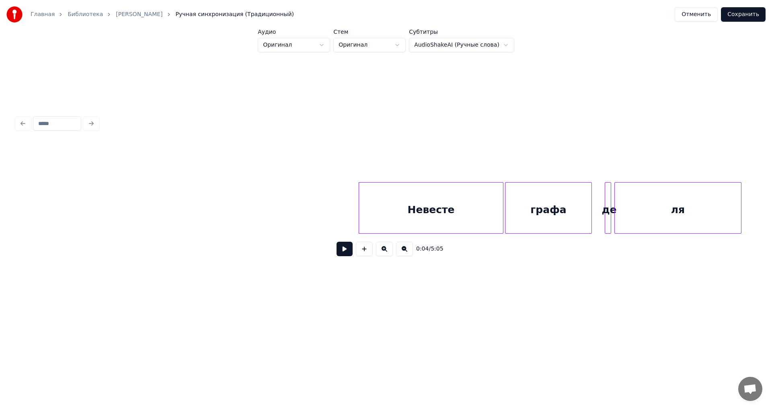
click at [324, 42] on html "Главная Библиотека Баллада Атоса • [PERSON_NAME] Ручная синхронизация (Традицио…" at bounding box center [386, 161] width 772 height 323
click at [393, 44] on html "Главная Библиотека [PERSON_NAME] Ручная синхронизация (Традиционный) Отменить С…" at bounding box center [386, 161] width 772 height 323
click at [393, 44] on html "Главная Библиотека Баллада Атоса • [PERSON_NAME] Ручная синхронизация (Традицио…" at bounding box center [386, 161] width 772 height 323
click at [344, 253] on button at bounding box center [345, 249] width 16 height 14
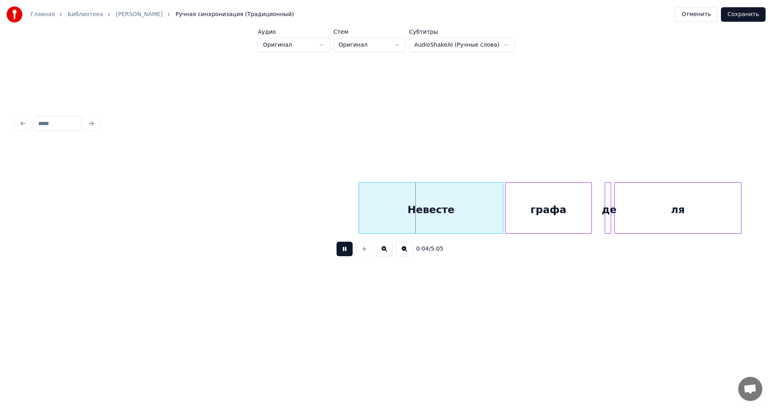
click at [344, 255] on button at bounding box center [345, 249] width 16 height 14
click at [391, 201] on div "Невесте" at bounding box center [430, 210] width 144 height 55
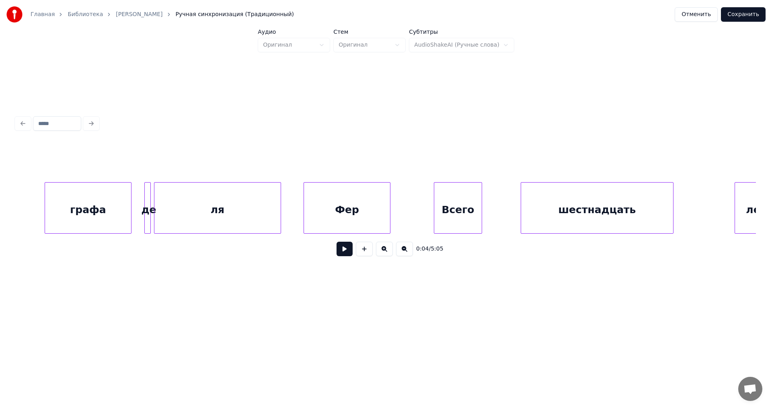
scroll to position [0, 536]
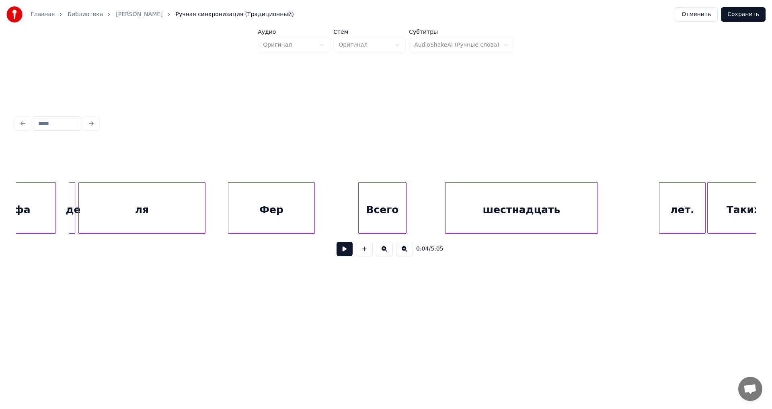
click at [404, 254] on button at bounding box center [404, 249] width 17 height 14
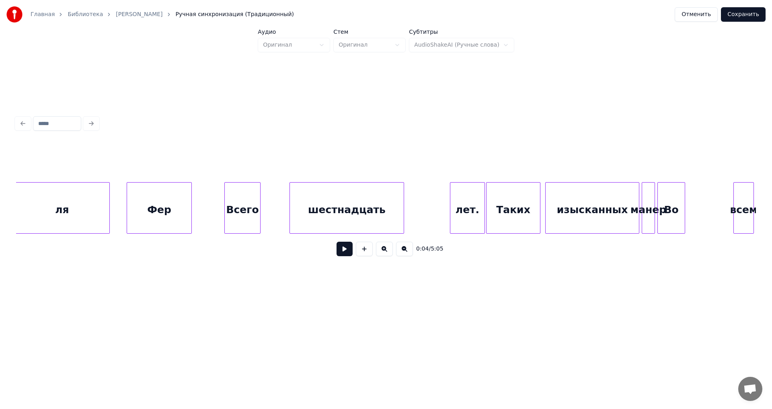
click at [404, 253] on button at bounding box center [404, 249] width 17 height 14
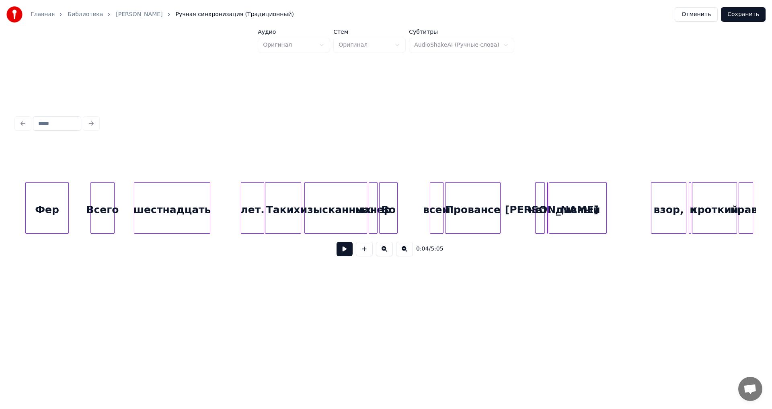
click at [405, 253] on button at bounding box center [404, 249] width 17 height 14
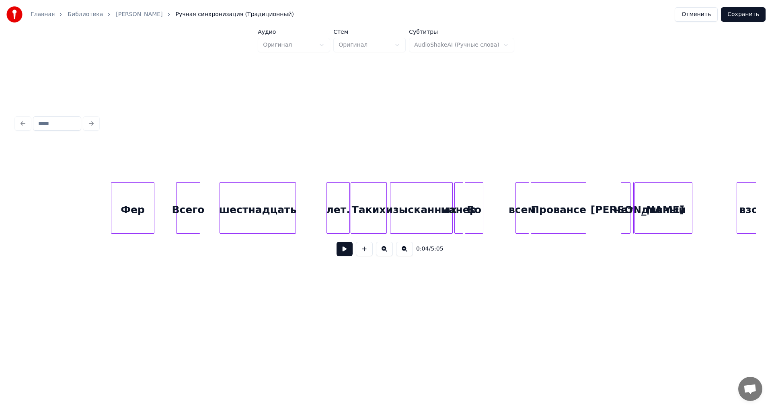
click at [405, 253] on button at bounding box center [404, 249] width 17 height 14
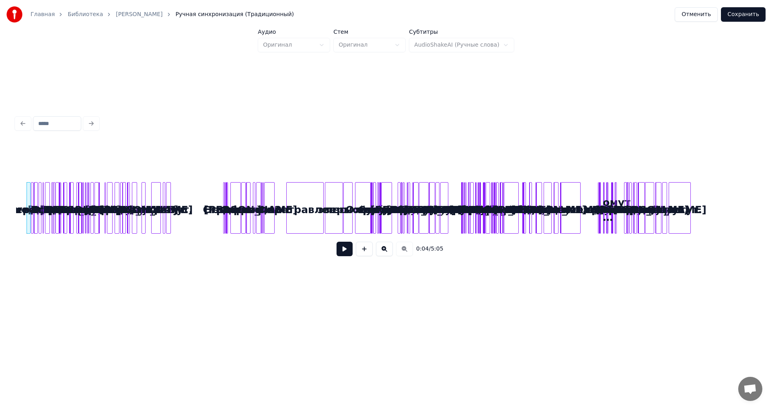
scroll to position [0, 0]
click at [404, 253] on div "0:04 / 5:05" at bounding box center [386, 249] width 727 height 18
drag, startPoint x: 19, startPoint y: 162, endPoint x: 351, endPoint y: 184, distance: 332.2
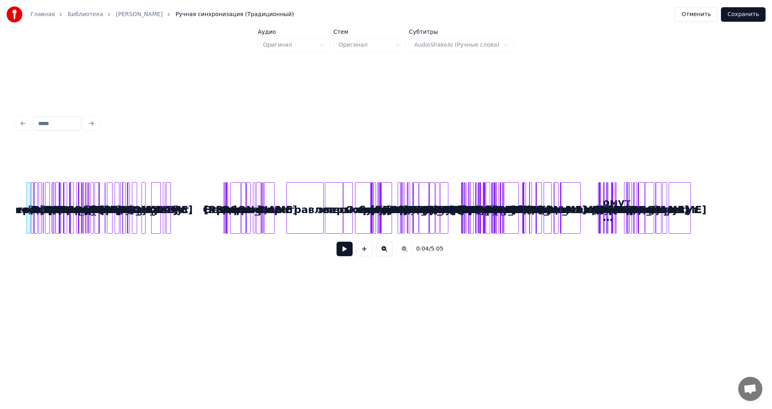
click at [373, 182] on div "Главная Библиотека Баллада Атоса • [PERSON_NAME] Ручная синхронизация (Традицио…" at bounding box center [386, 155] width 772 height 311
drag, startPoint x: 78, startPoint y: 258, endPoint x: 84, endPoint y: 254, distance: 7.0
click at [80, 258] on div "0:04 / 5:05" at bounding box center [386, 249] width 727 height 18
click at [92, 126] on div at bounding box center [386, 124] width 747 height 18
click at [699, 14] on button "Отменить" at bounding box center [696, 14] width 43 height 14
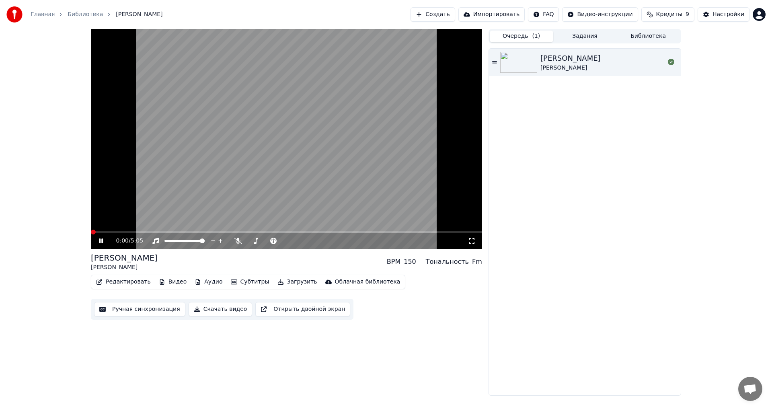
click at [137, 281] on button "Редактировать" at bounding box center [123, 281] width 61 height 11
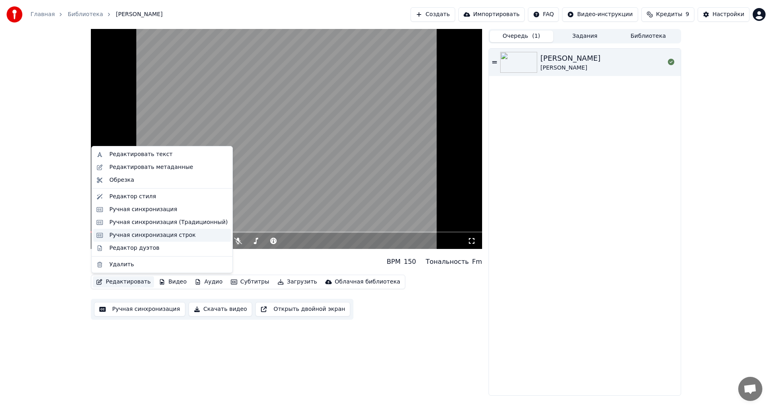
click at [161, 236] on div "Ручная синхронизация строк" at bounding box center [152, 235] width 86 height 8
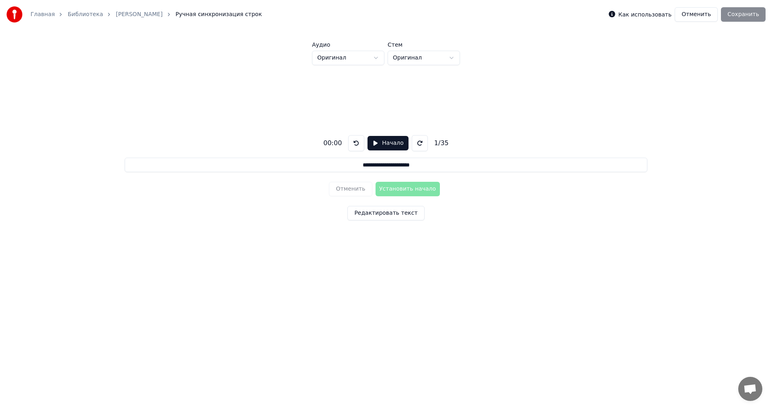
click at [377, 146] on button "Начало" at bounding box center [388, 143] width 41 height 14
click at [377, 58] on html "**********" at bounding box center [386, 150] width 772 height 300
click at [441, 80] on html "**********" at bounding box center [386, 150] width 772 height 300
click at [448, 56] on html "**********" at bounding box center [386, 150] width 772 height 300
click at [502, 77] on html "**********" at bounding box center [386, 150] width 772 height 300
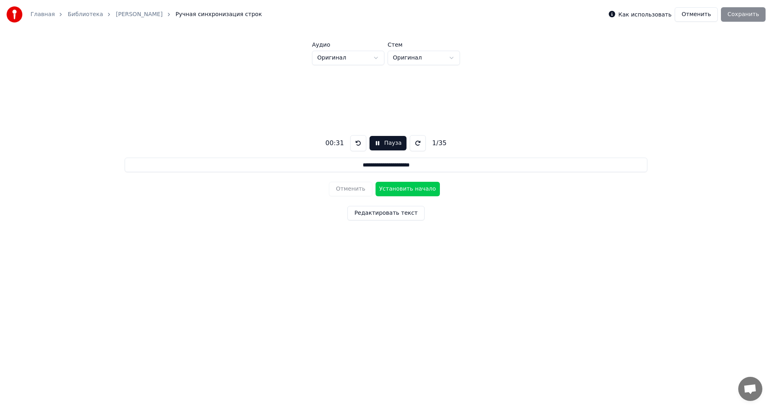
click at [327, 165] on input "**********" at bounding box center [386, 165] width 523 height 14
click at [474, 257] on div "**********" at bounding box center [386, 176] width 747 height 222
click at [575, 284] on div "**********" at bounding box center [386, 176] width 747 height 222
click at [378, 145] on button "Пауза" at bounding box center [388, 143] width 37 height 14
click at [374, 143] on button "Начало" at bounding box center [388, 143] width 41 height 14
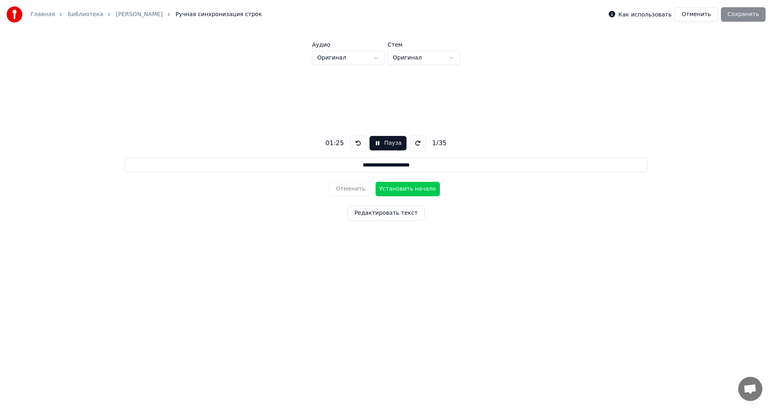
click at [395, 194] on button "Установить начало" at bounding box center [408, 189] width 64 height 14
click at [396, 194] on button "Установить конец" at bounding box center [408, 189] width 64 height 14
type input "**********"
click at [391, 213] on button "Редактировать текст" at bounding box center [386, 213] width 77 height 14
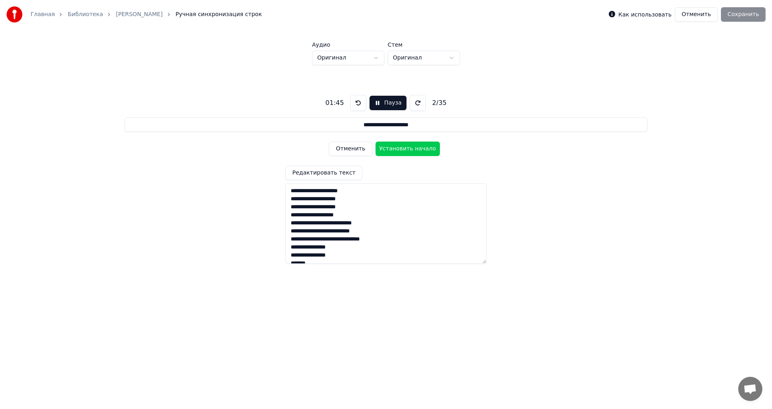
click at [745, 16] on div "Как использовать Отменить Сохранить" at bounding box center [687, 14] width 157 height 14
click at [752, 19] on div "Как использовать Отменить Сохранить" at bounding box center [687, 14] width 157 height 14
click at [755, 16] on div "Как использовать Отменить Сохранить" at bounding box center [687, 14] width 157 height 14
click at [152, 16] on link "[PERSON_NAME]" at bounding box center [139, 14] width 47 height 8
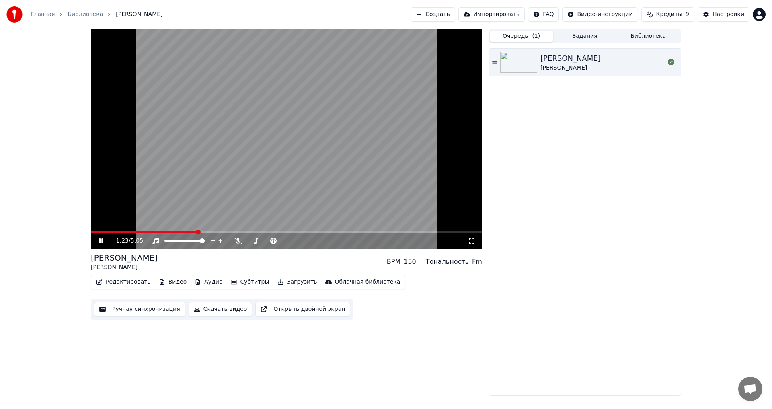
click at [197, 231] on span at bounding box center [286, 232] width 391 height 2
click at [238, 240] on icon at bounding box center [238, 241] width 8 height 6
click at [252, 240] on span at bounding box center [249, 241] width 5 height 2
click at [261, 240] on span at bounding box center [261, 241] width 5 height 5
click at [267, 241] on span at bounding box center [267, 241] width 5 height 5
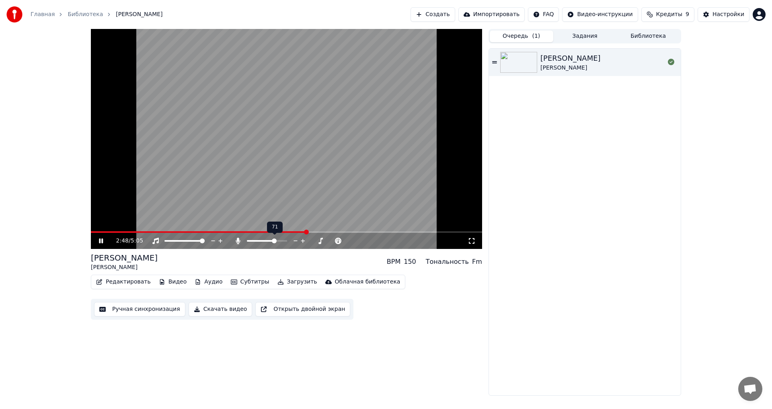
click at [276, 239] on span at bounding box center [274, 241] width 5 height 5
click at [272, 243] on span at bounding box center [270, 241] width 5 height 5
click at [208, 231] on video at bounding box center [286, 139] width 391 height 220
click at [208, 233] on span at bounding box center [277, 232] width 373 height 2
click at [194, 187] on video at bounding box center [286, 139] width 391 height 220
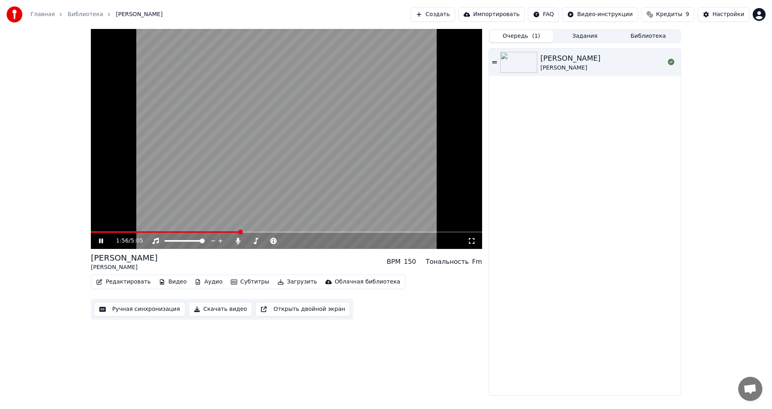
click at [246, 137] on video at bounding box center [286, 139] width 391 height 220
click at [263, 309] on button "Открыть двойной экран" at bounding box center [302, 309] width 95 height 14
click at [126, 311] on button "Ручная синхронизация" at bounding box center [139, 309] width 91 height 14
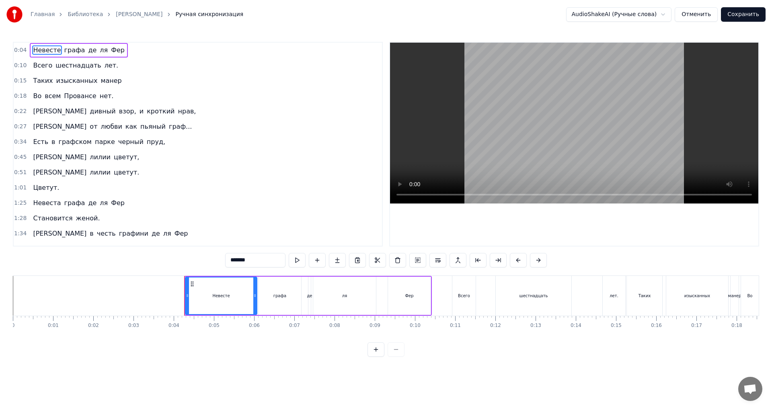
click at [445, 243] on div at bounding box center [574, 144] width 369 height 203
click at [489, 145] on video at bounding box center [574, 123] width 369 height 161
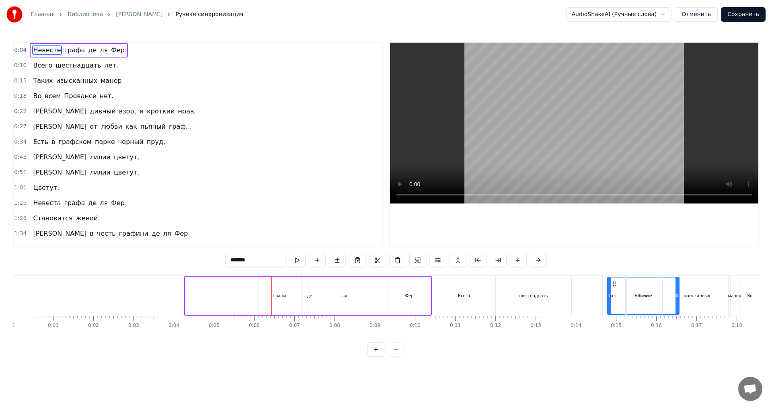
drag, startPoint x: 191, startPoint y: 283, endPoint x: 613, endPoint y: 284, distance: 422.4
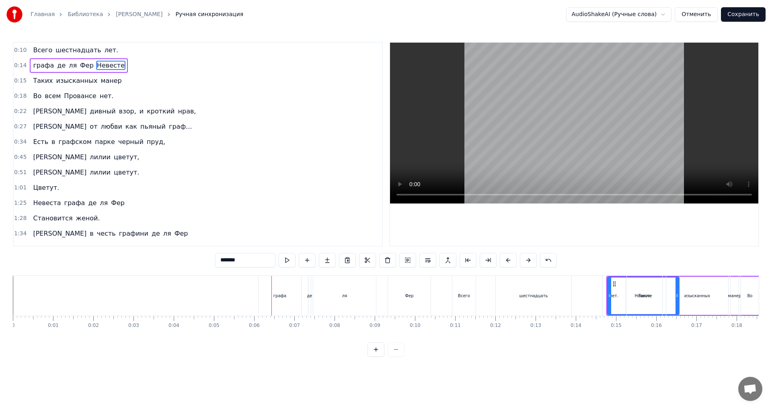
drag, startPoint x: 279, startPoint y: 294, endPoint x: 695, endPoint y: 288, distance: 416.4
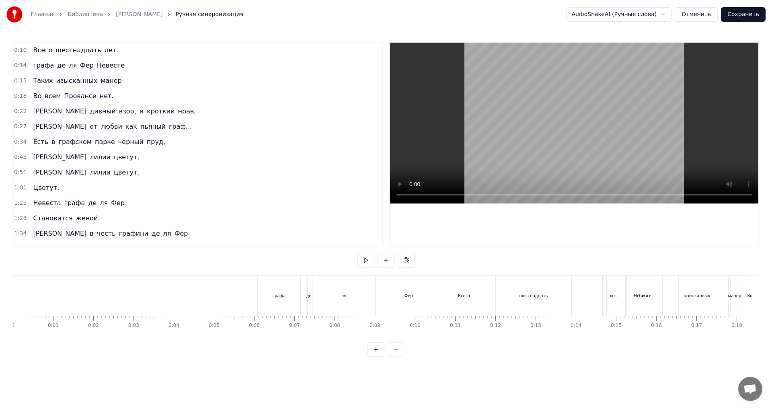
drag, startPoint x: 322, startPoint y: 294, endPoint x: 709, endPoint y: 294, distance: 387.0
drag, startPoint x: 47, startPoint y: 46, endPoint x: 35, endPoint y: 123, distance: 77.5
click at [35, 123] on div "0:10 Всего шестнадцать лет. 0:14 графа де [PERSON_NAME] 0:15 Таких изысканных м…" at bounding box center [198, 144] width 370 height 205
drag, startPoint x: 58, startPoint y: 49, endPoint x: 52, endPoint y: 118, distance: 69.5
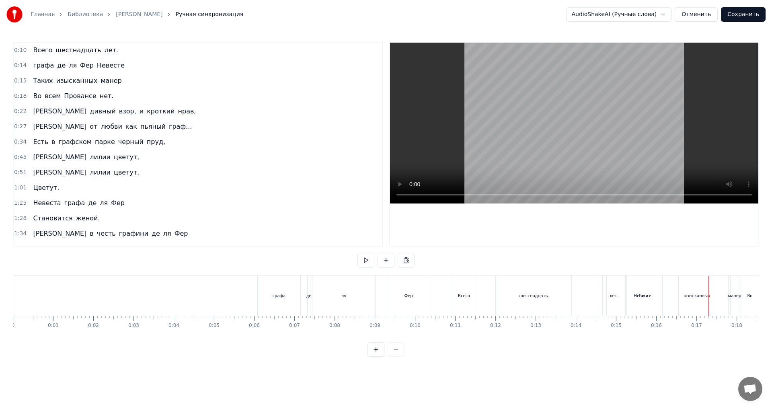
click at [53, 120] on div "0:10 Всего шестнадцать лет. 0:14 графа де [PERSON_NAME] 0:15 Таких изысканных м…" at bounding box center [198, 144] width 370 height 205
drag, startPoint x: 37, startPoint y: 47, endPoint x: 38, endPoint y: 138, distance: 91.3
click at [39, 140] on div "0:10 Всего шестнадцать лет. 0:14 графа де [PERSON_NAME] 0:15 Таких изысканных м…" at bounding box center [198, 144] width 370 height 205
click at [36, 51] on span "Всего" at bounding box center [42, 49] width 21 height 9
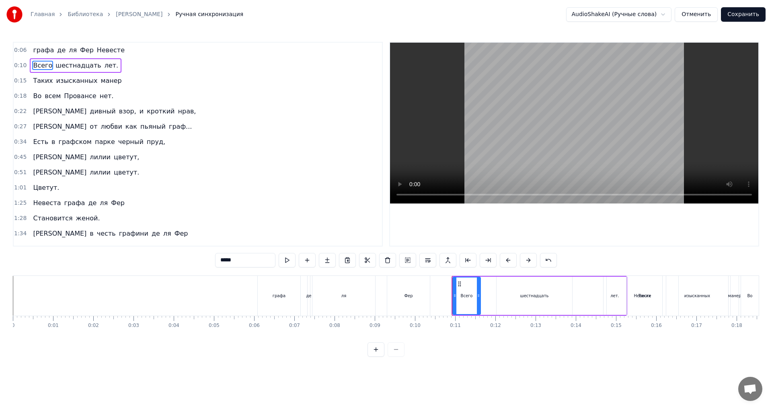
drag, startPoint x: 476, startPoint y: 296, endPoint x: 510, endPoint y: 297, distance: 34.2
click at [480, 297] on icon at bounding box center [478, 295] width 3 height 6
click at [459, 287] on div "Всего" at bounding box center [482, 296] width 57 height 37
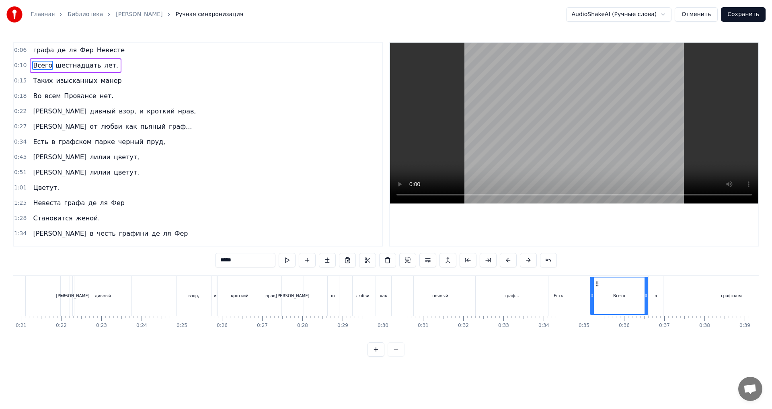
scroll to position [0, 838]
drag, startPoint x: 457, startPoint y: 284, endPoint x: 578, endPoint y: 302, distance: 121.6
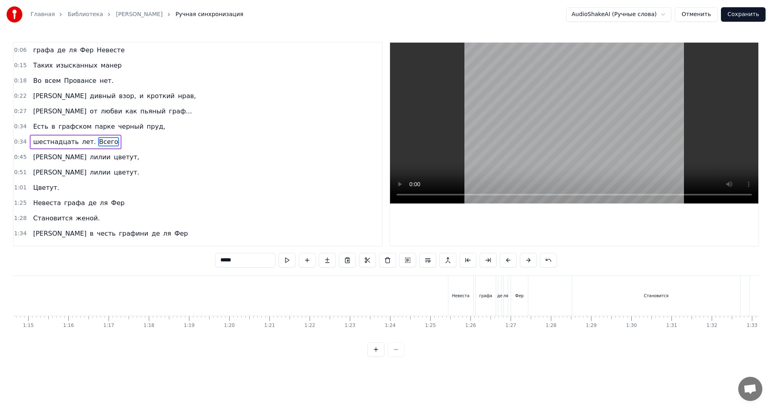
scroll to position [0, 3009]
click at [443, 292] on div "Невеста" at bounding box center [454, 296] width 25 height 40
type input "*******"
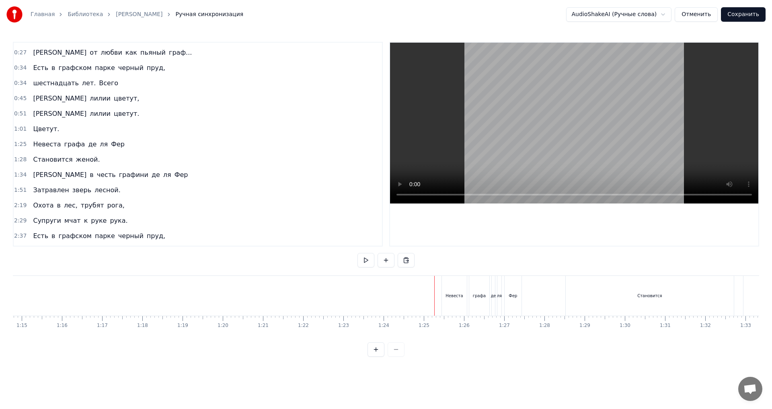
click at [89, 117] on div "Там лилии цветут." at bounding box center [86, 114] width 113 height 14
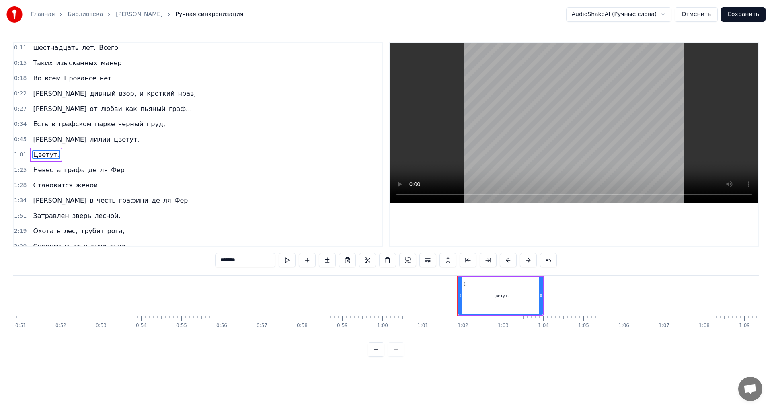
scroll to position [0, 0]
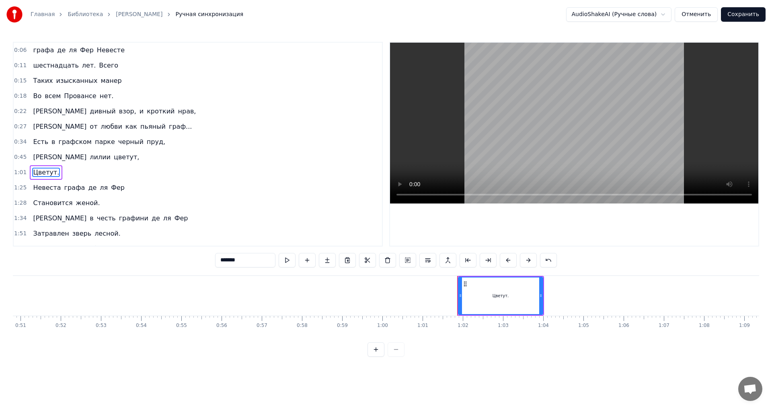
click at [68, 52] on span "ля" at bounding box center [73, 49] width 10 height 9
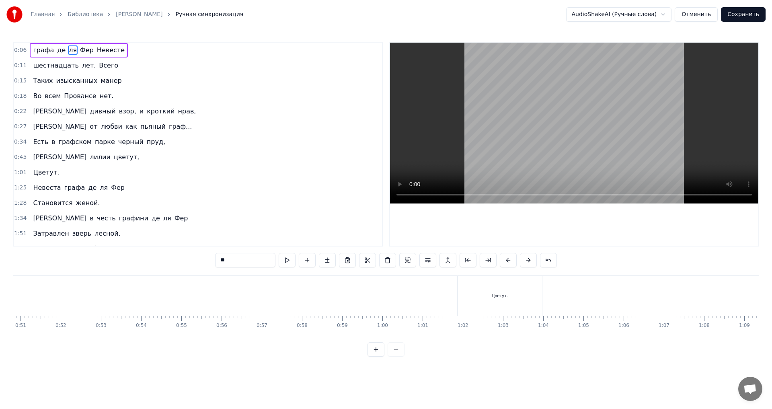
type input "***"
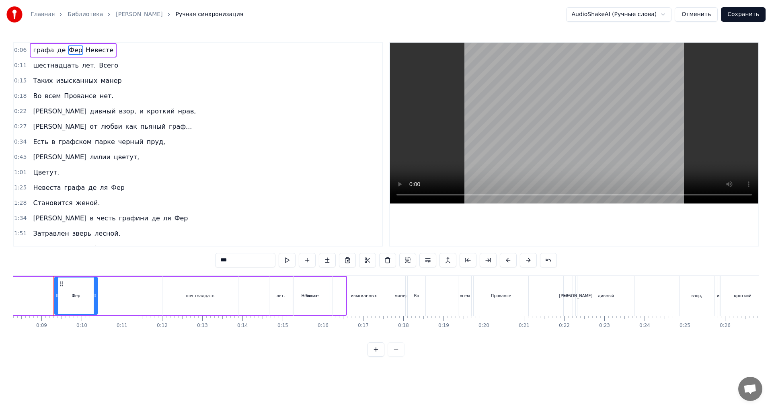
click at [30, 50] on div "графа де [PERSON_NAME]" at bounding box center [73, 50] width 87 height 14
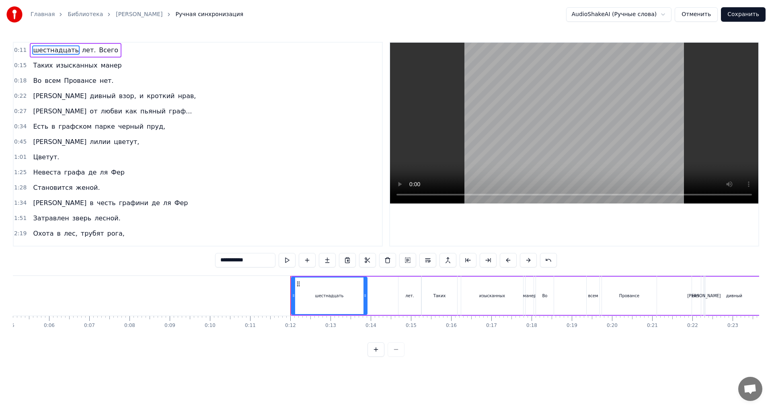
scroll to position [0, 204]
click at [30, 54] on div "шестнадцать лет. Всего" at bounding box center [76, 50] width 92 height 14
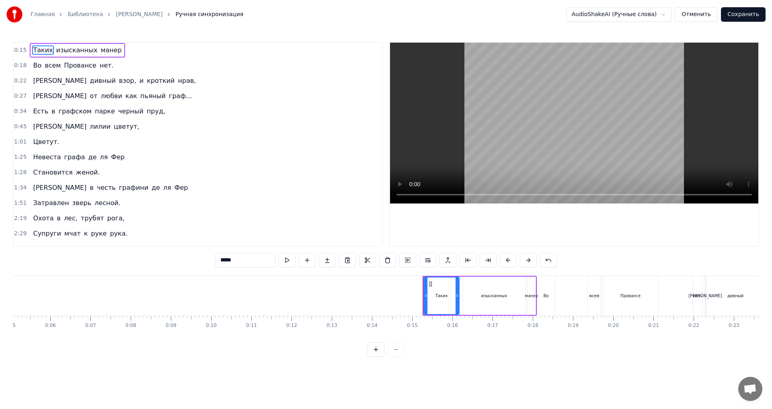
click at [30, 53] on div "Таких изысканных манер" at bounding box center [77, 50] width 95 height 14
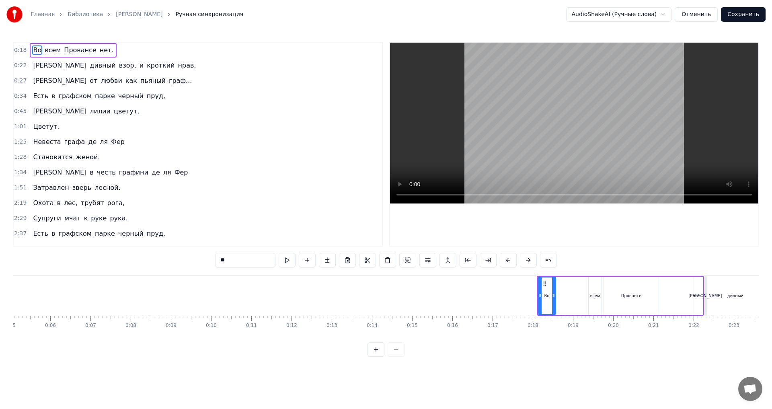
click at [30, 53] on div "Во всем Провансе нет." at bounding box center [73, 50] width 87 height 14
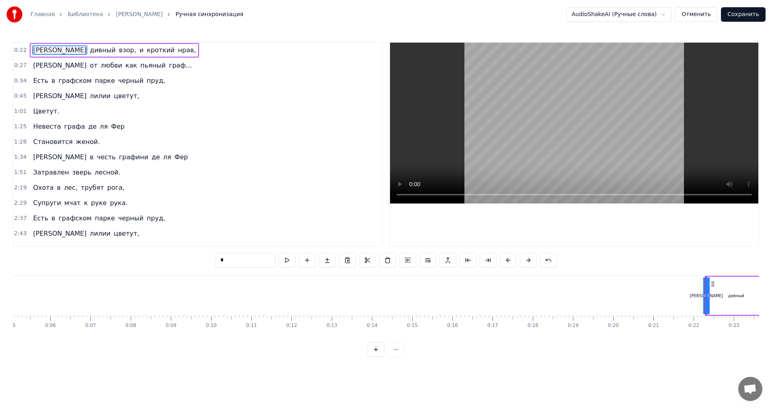
click at [30, 53] on div "И дивный взор, и кроткий нрав," at bounding box center [114, 50] width 169 height 14
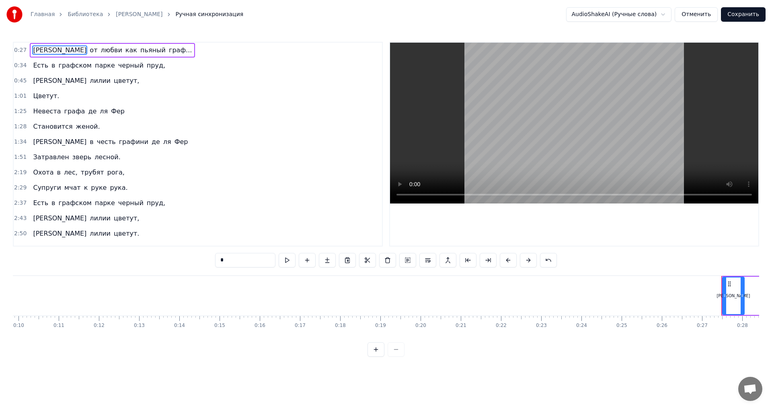
click at [30, 53] on div "И от любви как пьяный граф..." at bounding box center [112, 50] width 165 height 14
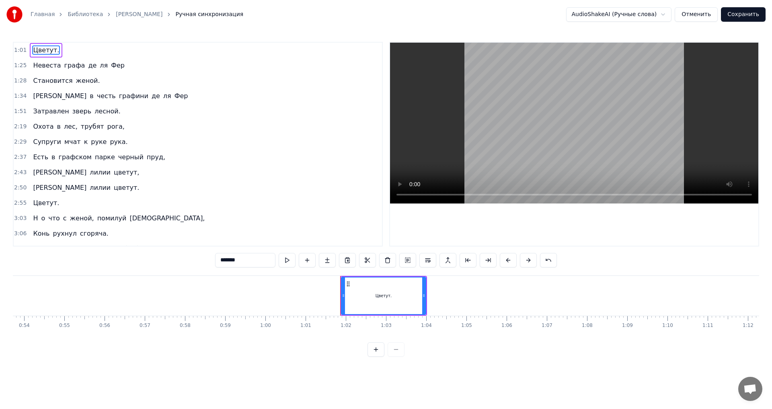
type input "*****"
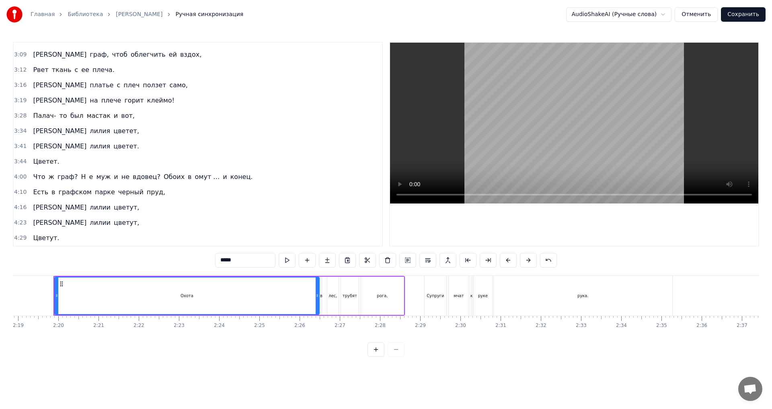
scroll to position [0, 0]
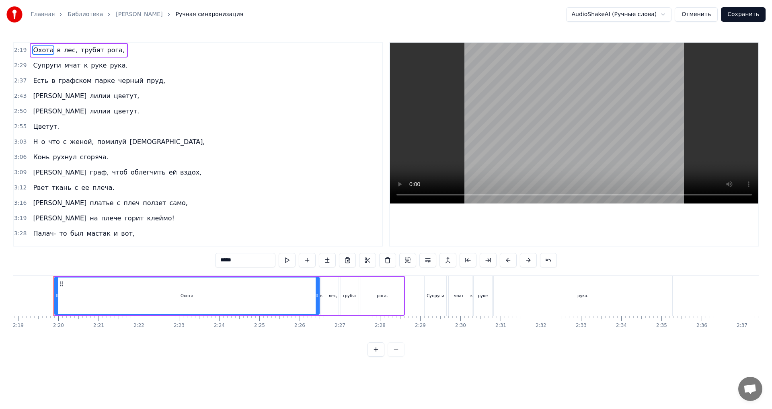
click at [699, 14] on button "Отменить" at bounding box center [696, 14] width 43 height 14
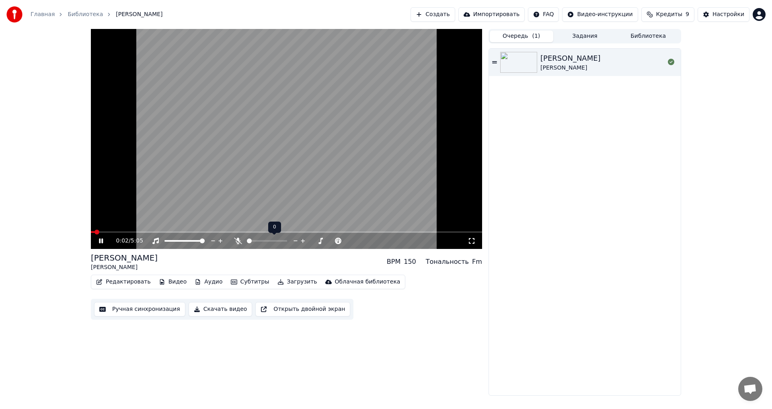
click at [247, 241] on span at bounding box center [249, 241] width 5 height 5
click at [197, 231] on video at bounding box center [286, 139] width 391 height 220
click at [43, 11] on link "Главная" at bounding box center [43, 14] width 24 height 8
